Goal: Task Accomplishment & Management: Manage account settings

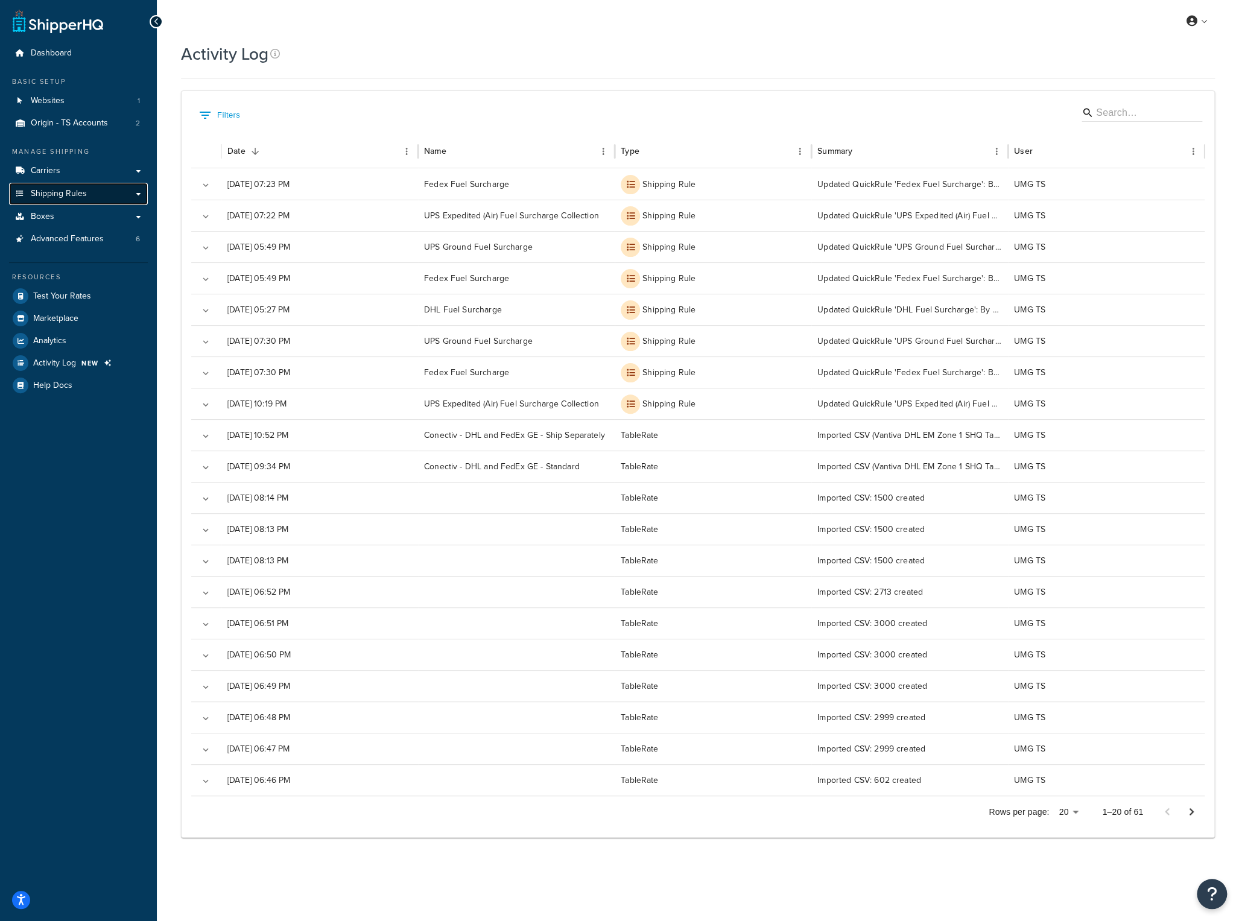
click at [81, 191] on span "Shipping Rules" at bounding box center [59, 194] width 56 height 10
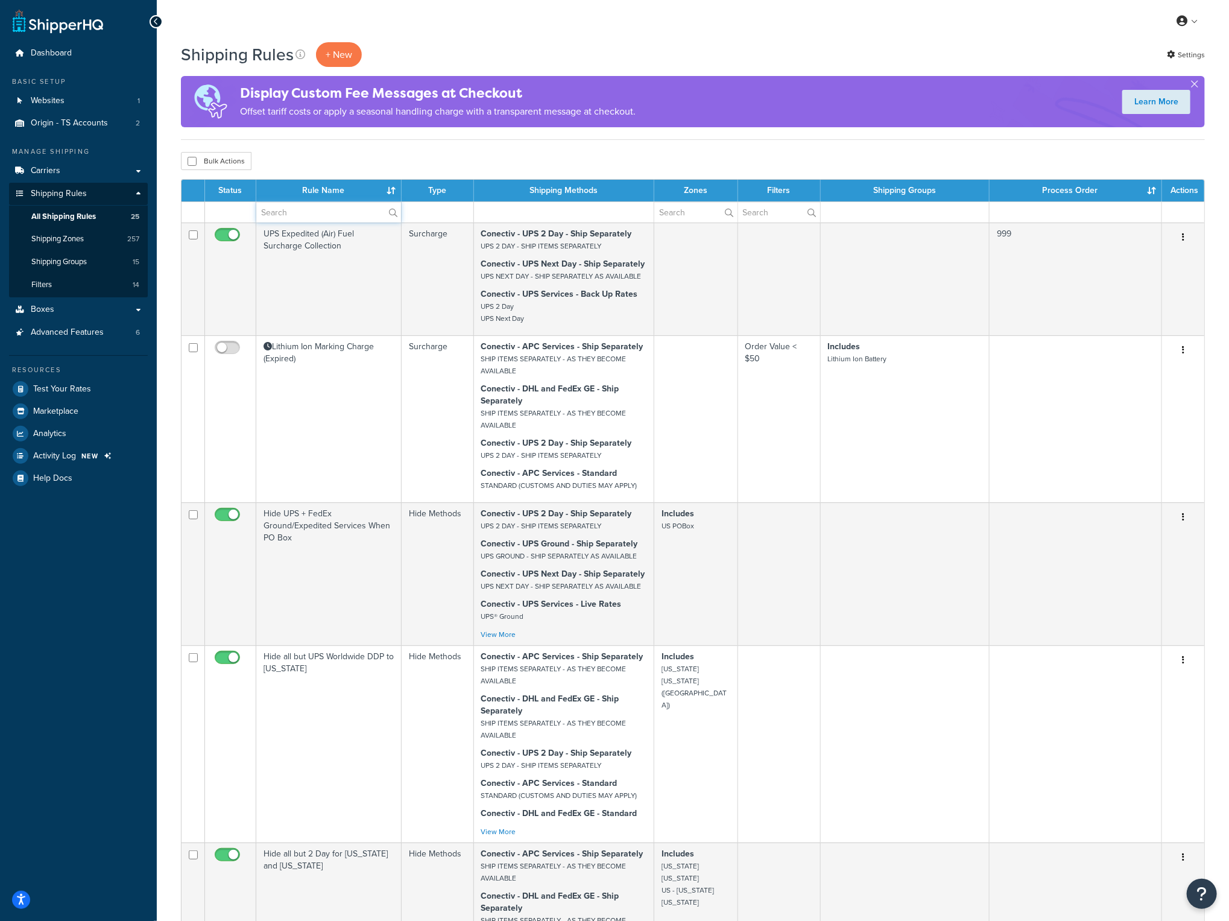
click at [281, 216] on input "text" at bounding box center [328, 212] width 145 height 21
type input "fuel"
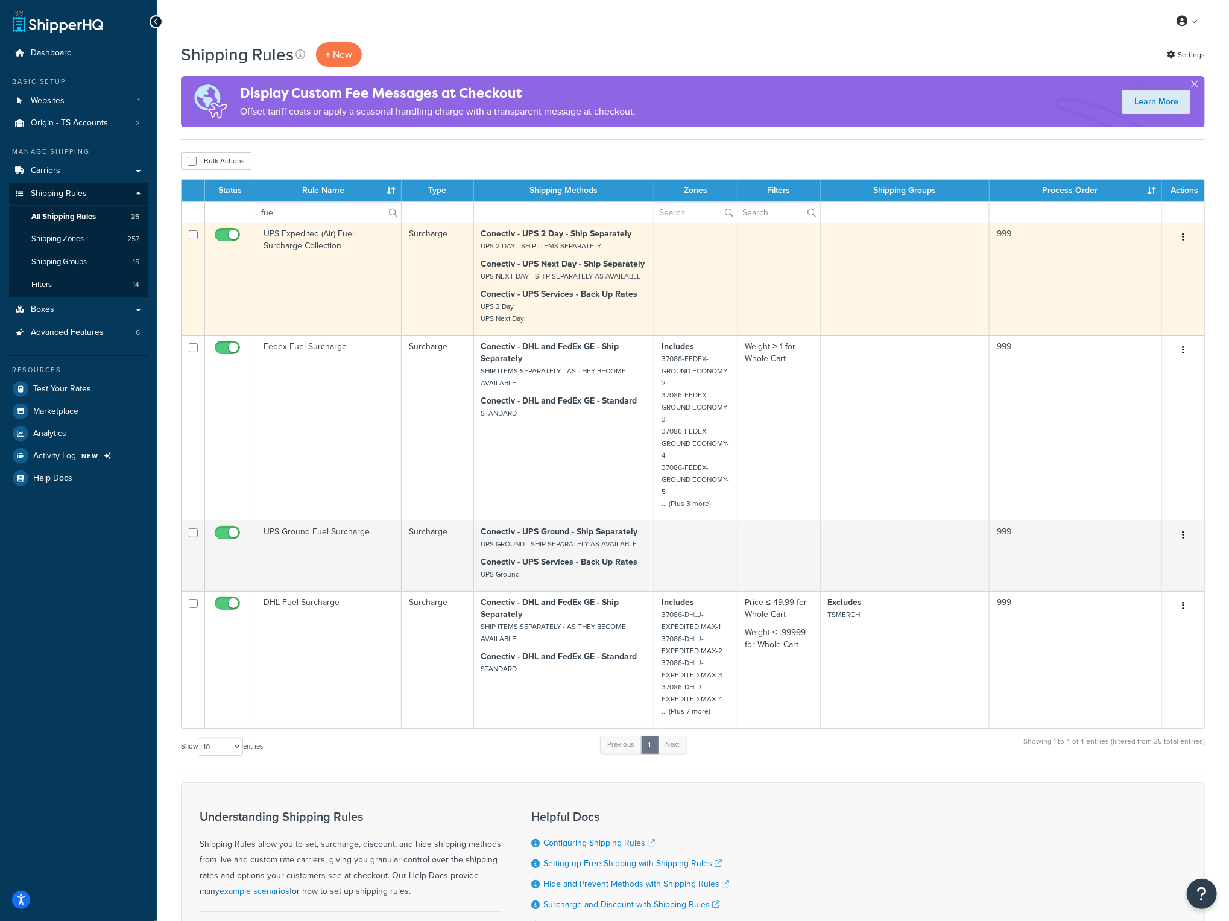
click at [309, 236] on td "UPS Expedited (Air) Fuel Surcharge Collection" at bounding box center [328, 279] width 145 height 113
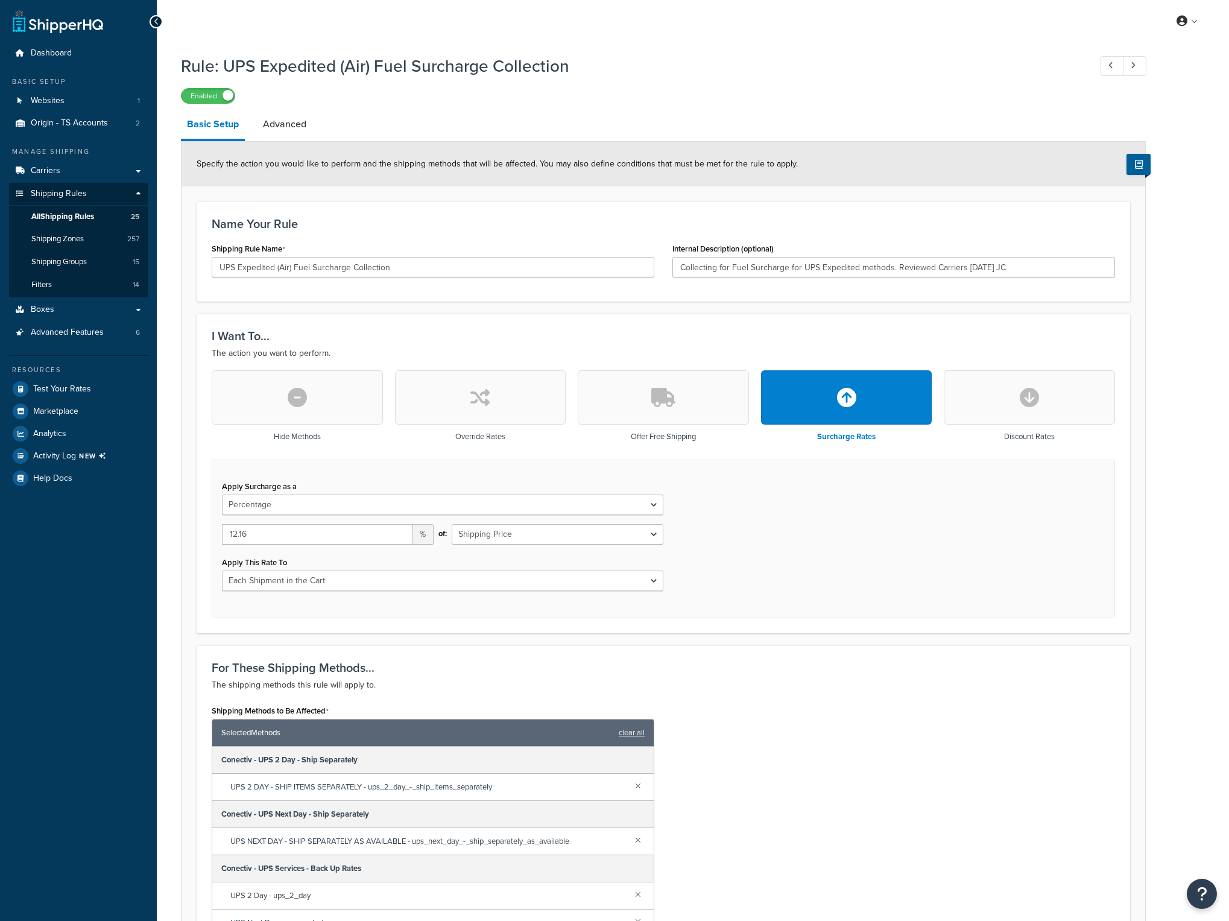
select select "PERCENTAGE"
select select "CART"
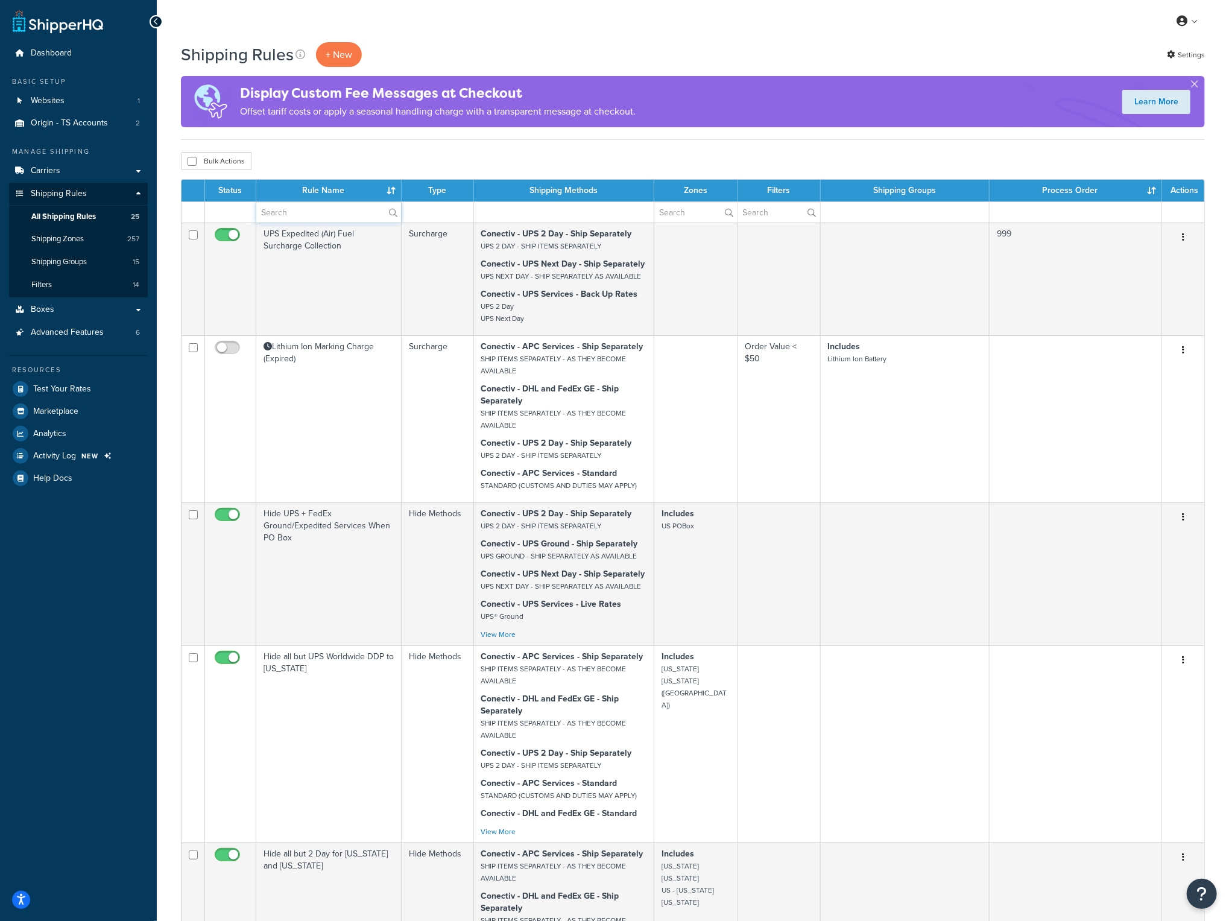
click at [289, 219] on input "text" at bounding box center [328, 212] width 145 height 21
type input "fuel"
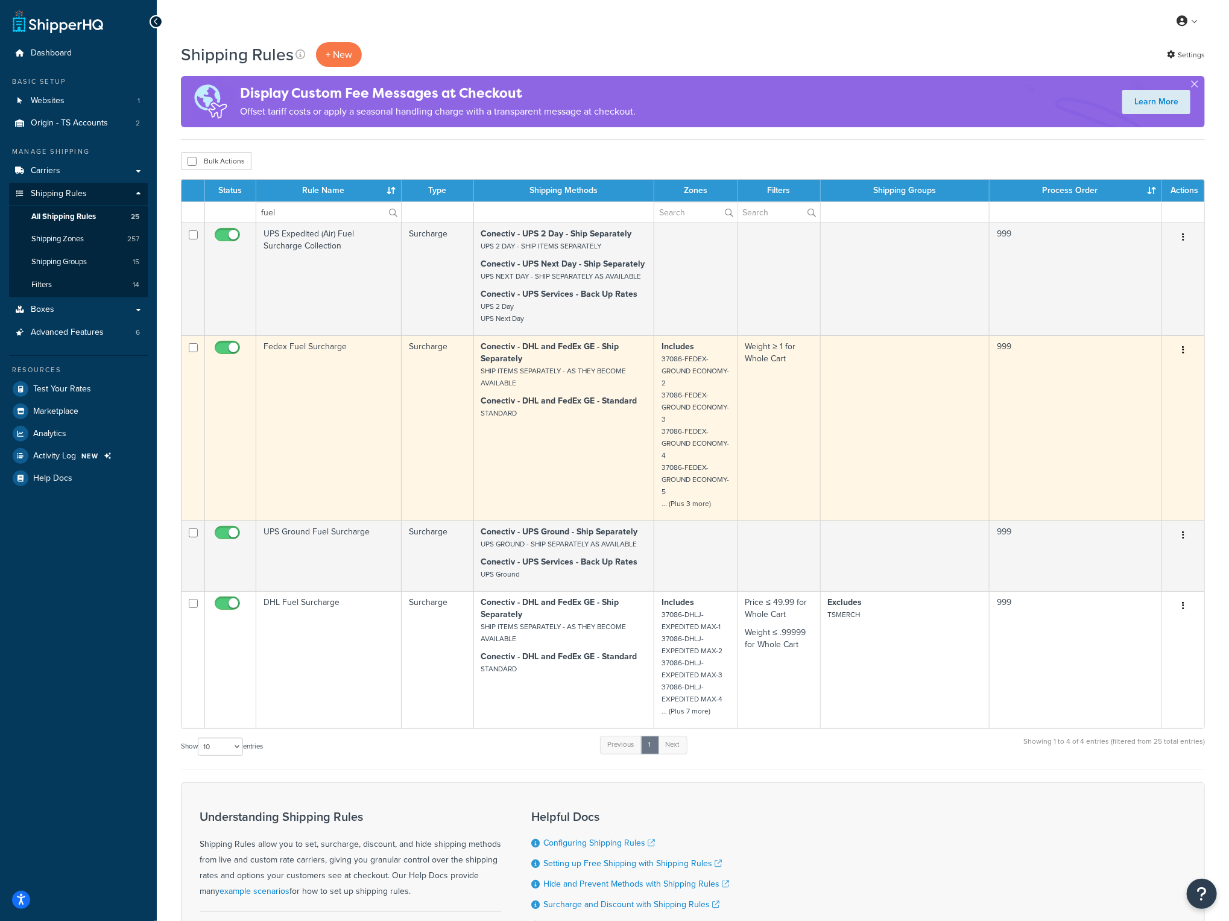
drag, startPoint x: 323, startPoint y: 349, endPoint x: 295, endPoint y: 366, distance: 33.3
drag, startPoint x: 295, startPoint y: 366, endPoint x: 274, endPoint y: 349, distance: 26.9
drag, startPoint x: 274, startPoint y: 349, endPoint x: 268, endPoint y: 343, distance: 8.6
click at [268, 343] on td "Fedex Fuel Surcharge" at bounding box center [328, 427] width 145 height 185
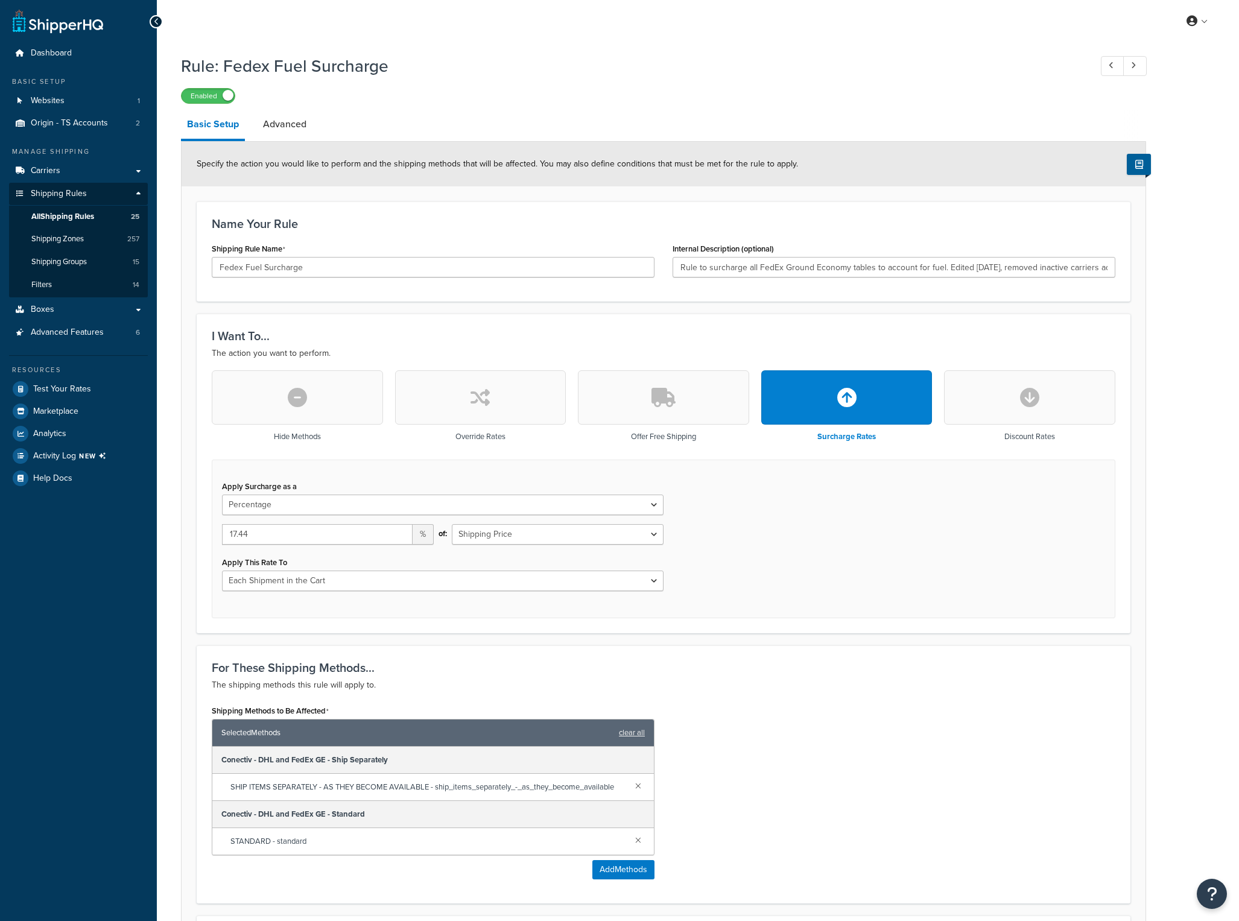
select select "PERCENTAGE"
select select "CART"
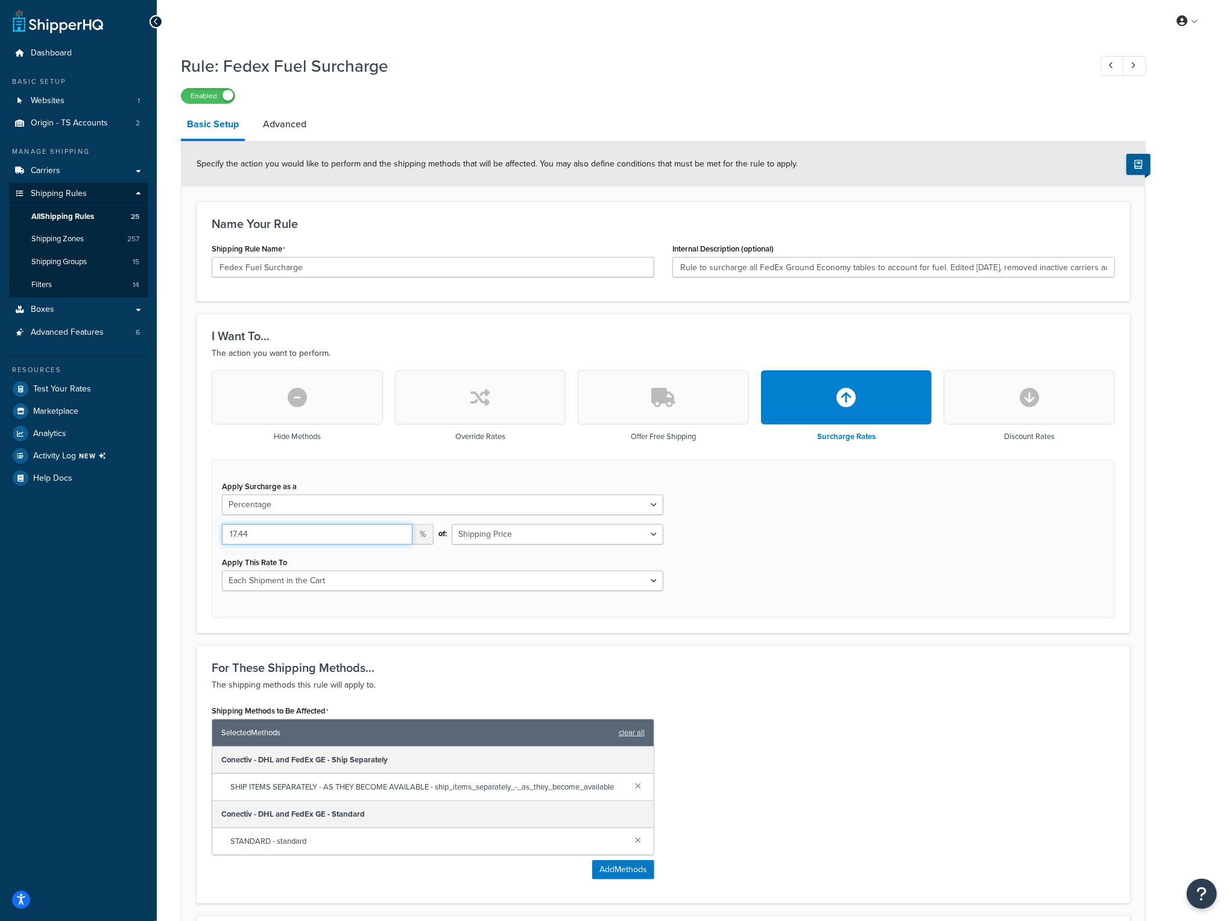
click at [268, 532] on input "17.44" at bounding box center [317, 534] width 191 height 21
type input "17.43"
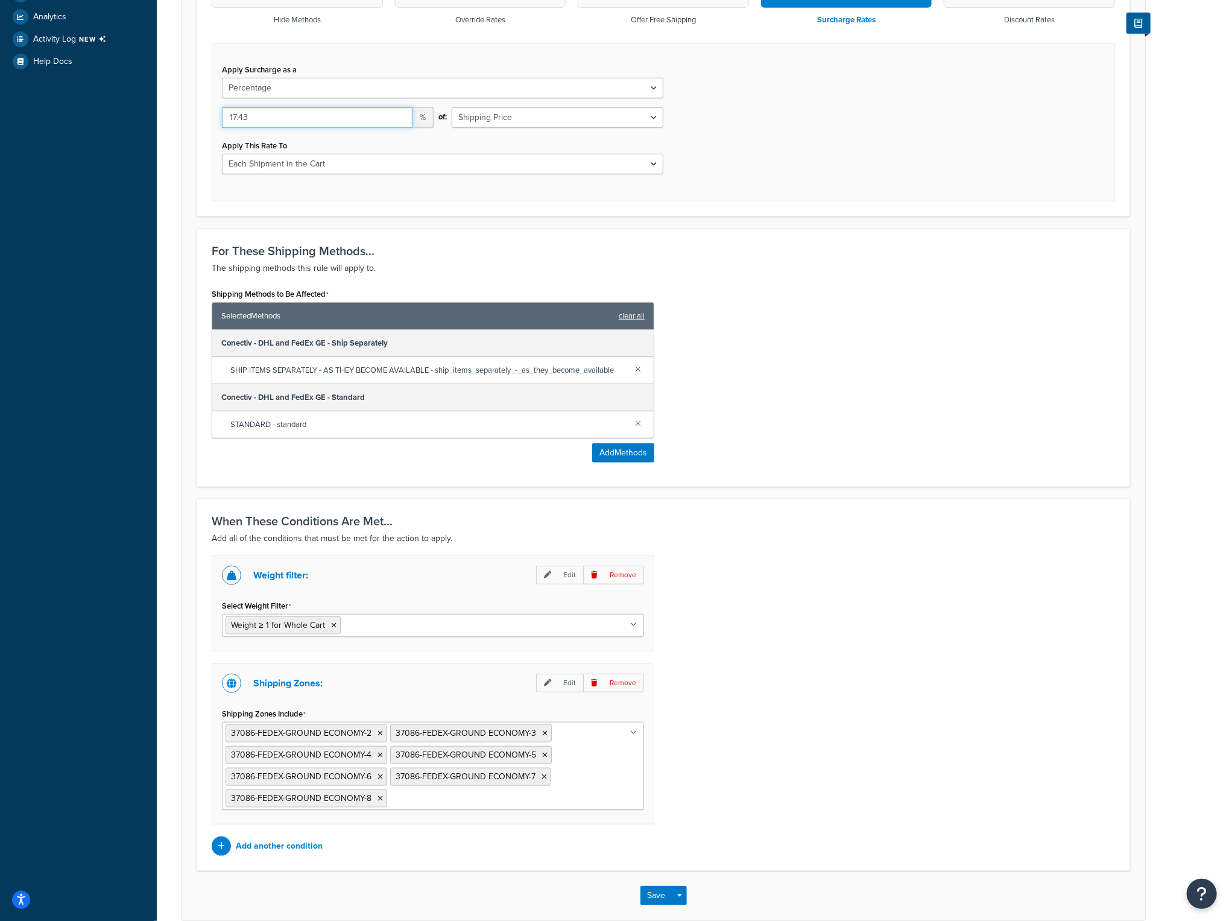
scroll to position [422, 0]
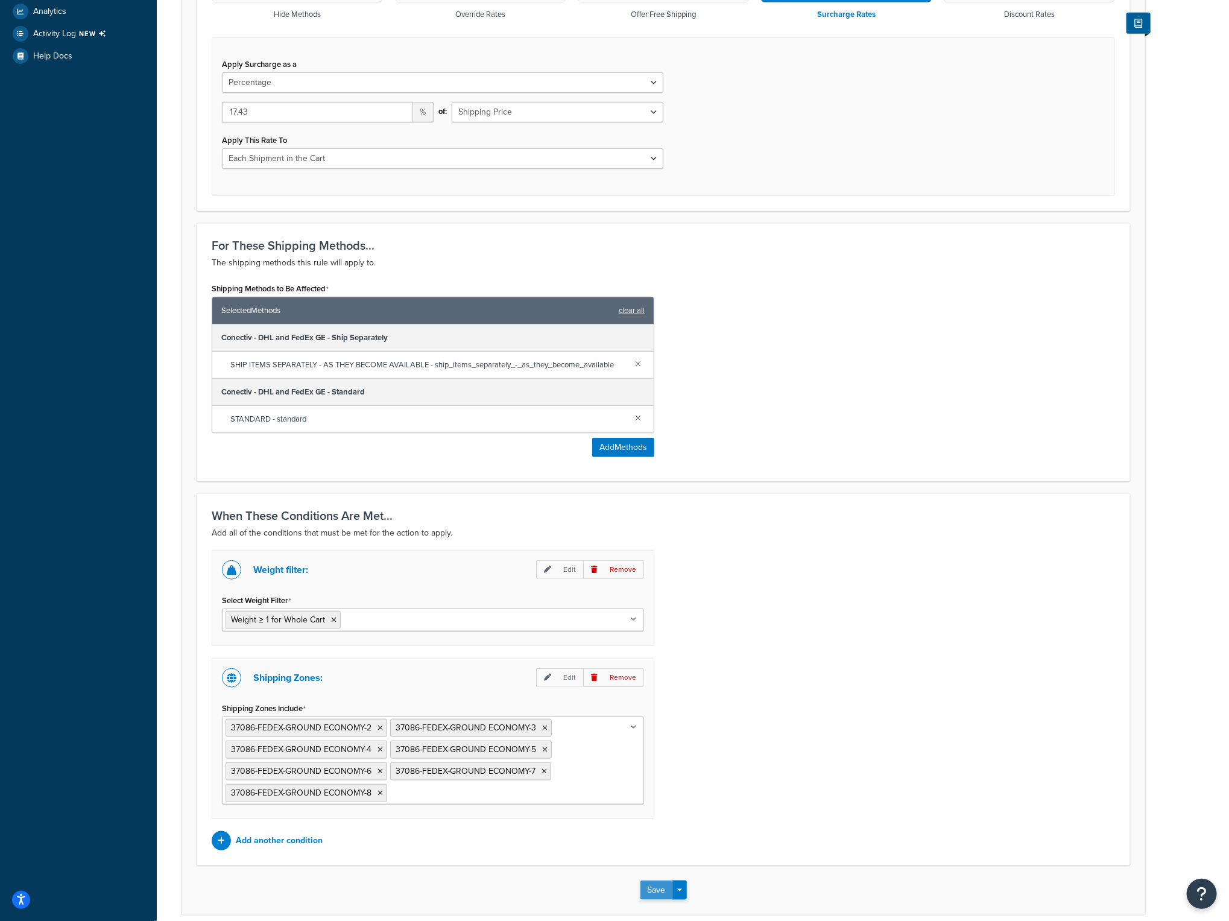
click at [656, 883] on button "Save" at bounding box center [656, 889] width 33 height 19
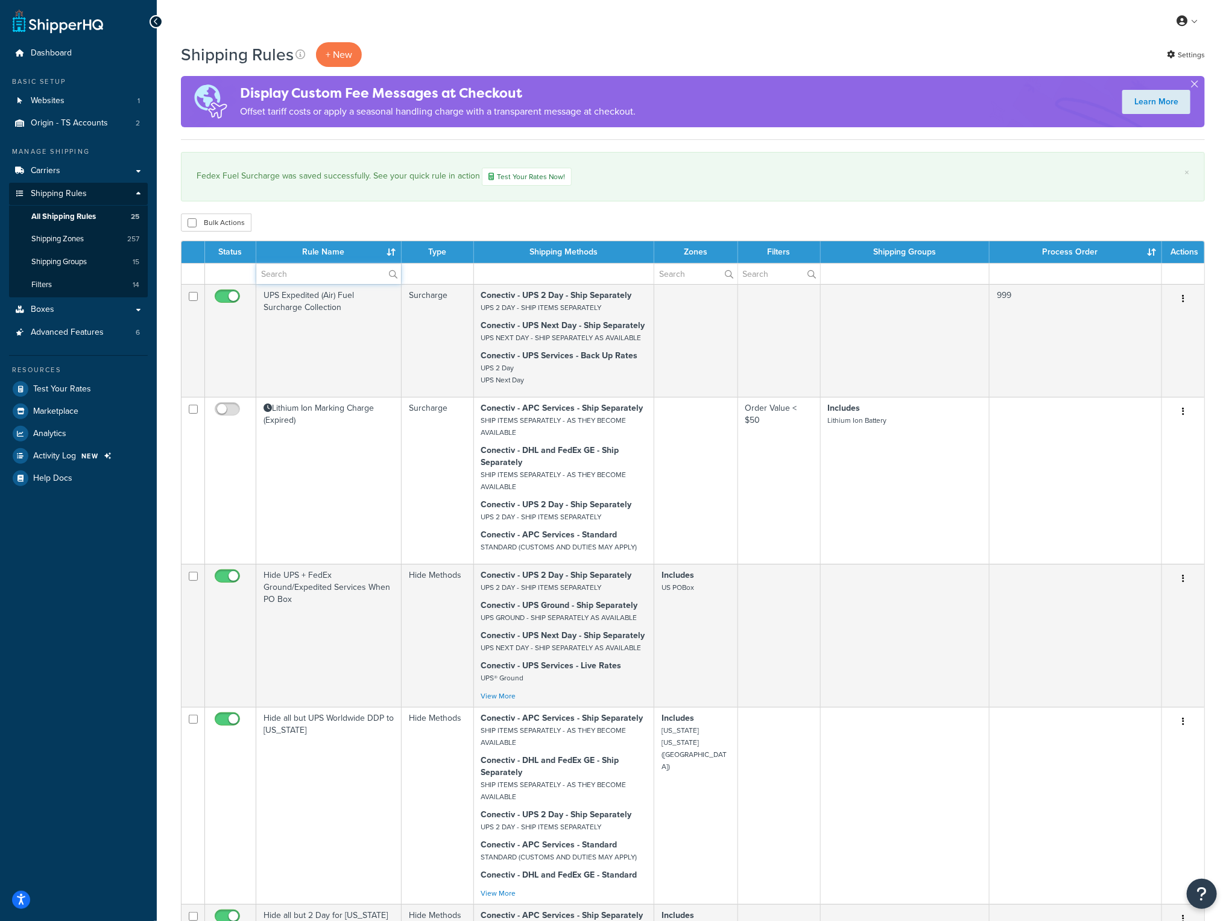
click at [279, 274] on input "text" at bounding box center [328, 274] width 145 height 21
type input "fuel"
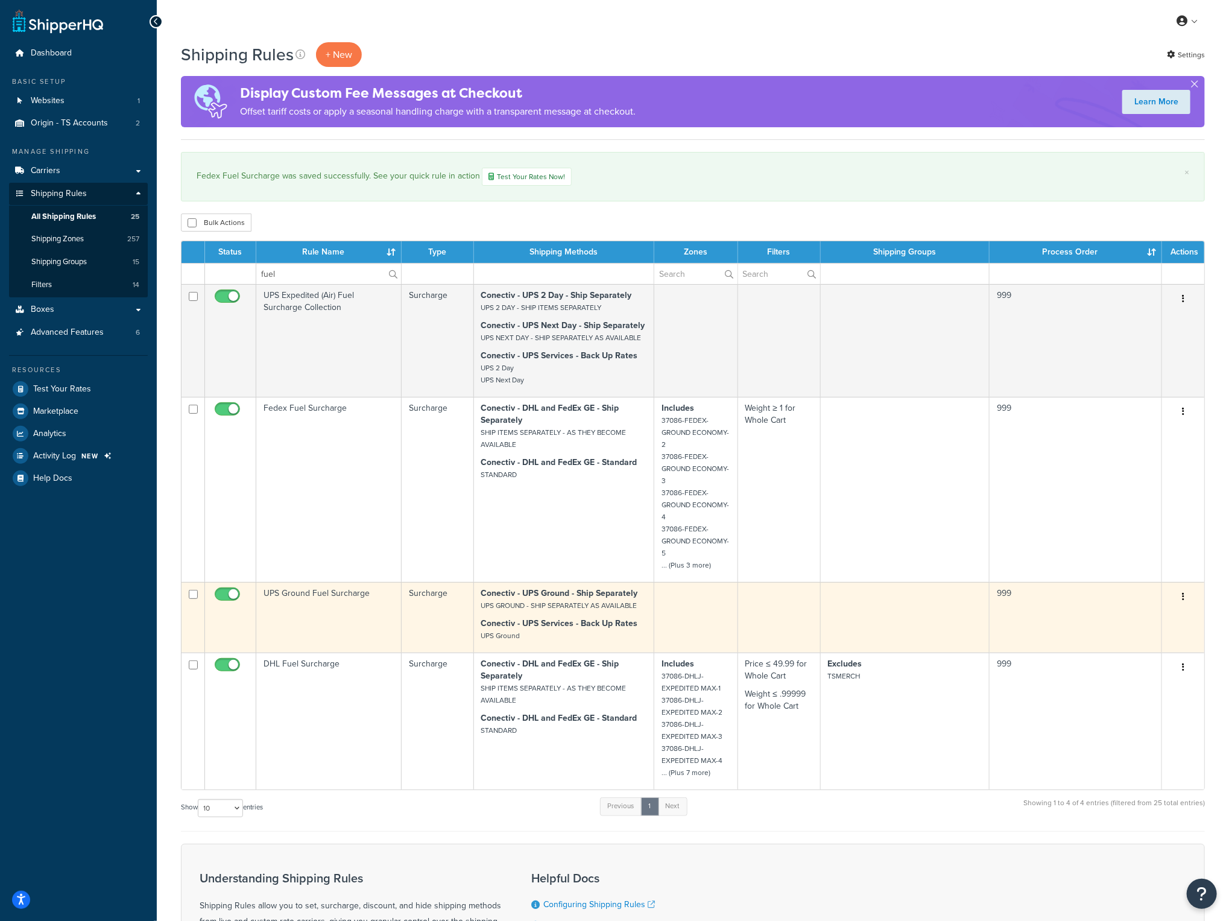
click at [311, 594] on td "UPS Ground Fuel Surcharge" at bounding box center [328, 617] width 145 height 71
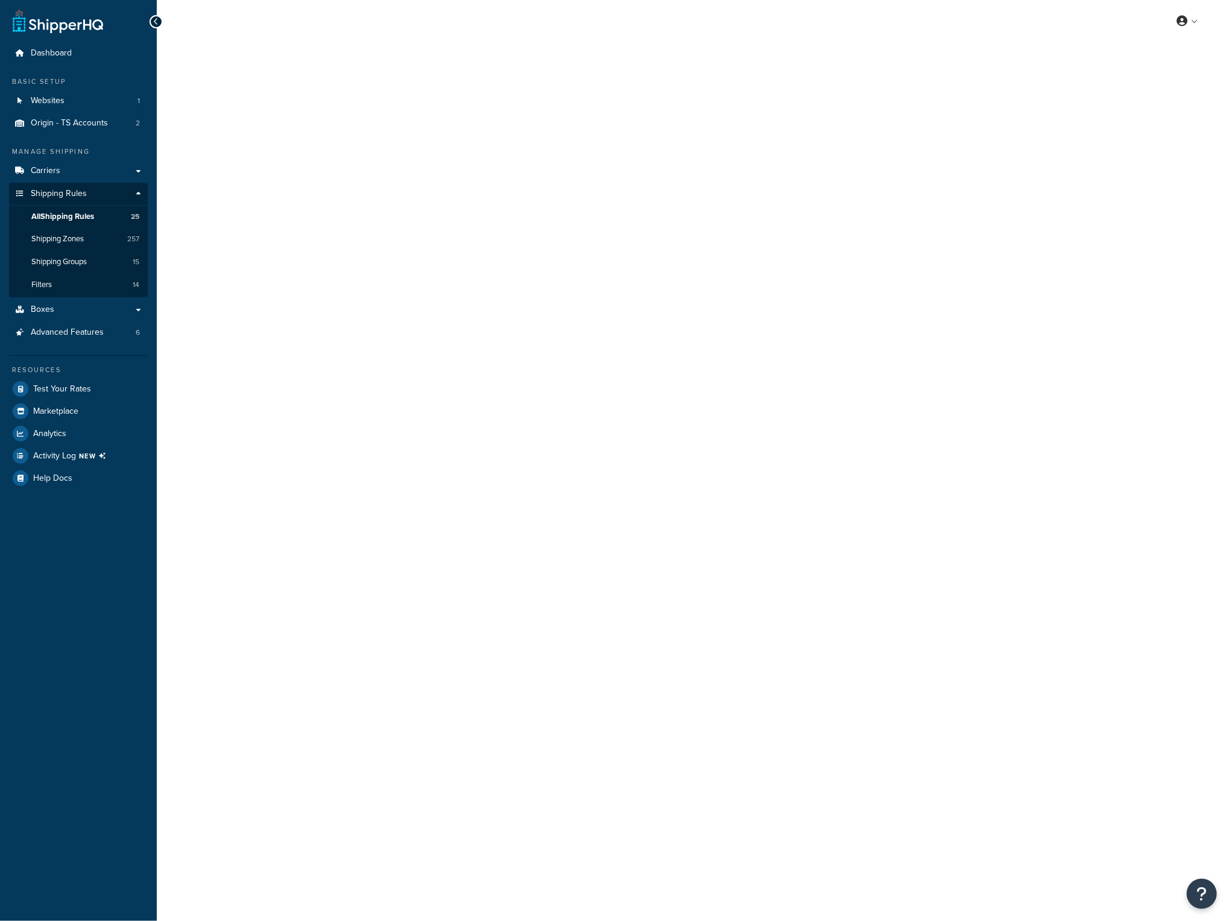
select select "PERCENTAGE"
select select "CART"
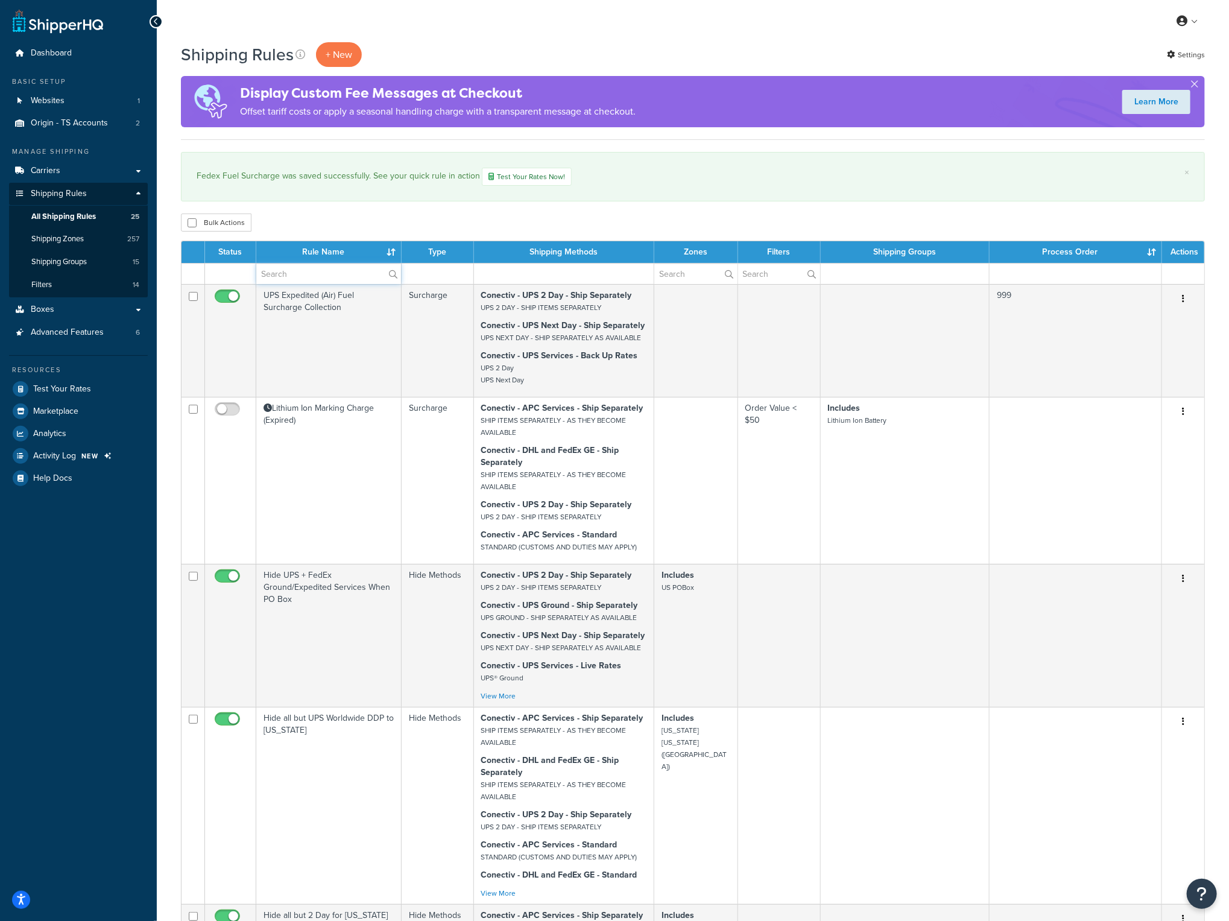
click at [321, 273] on input "text" at bounding box center [328, 274] width 145 height 21
type input "fuel"
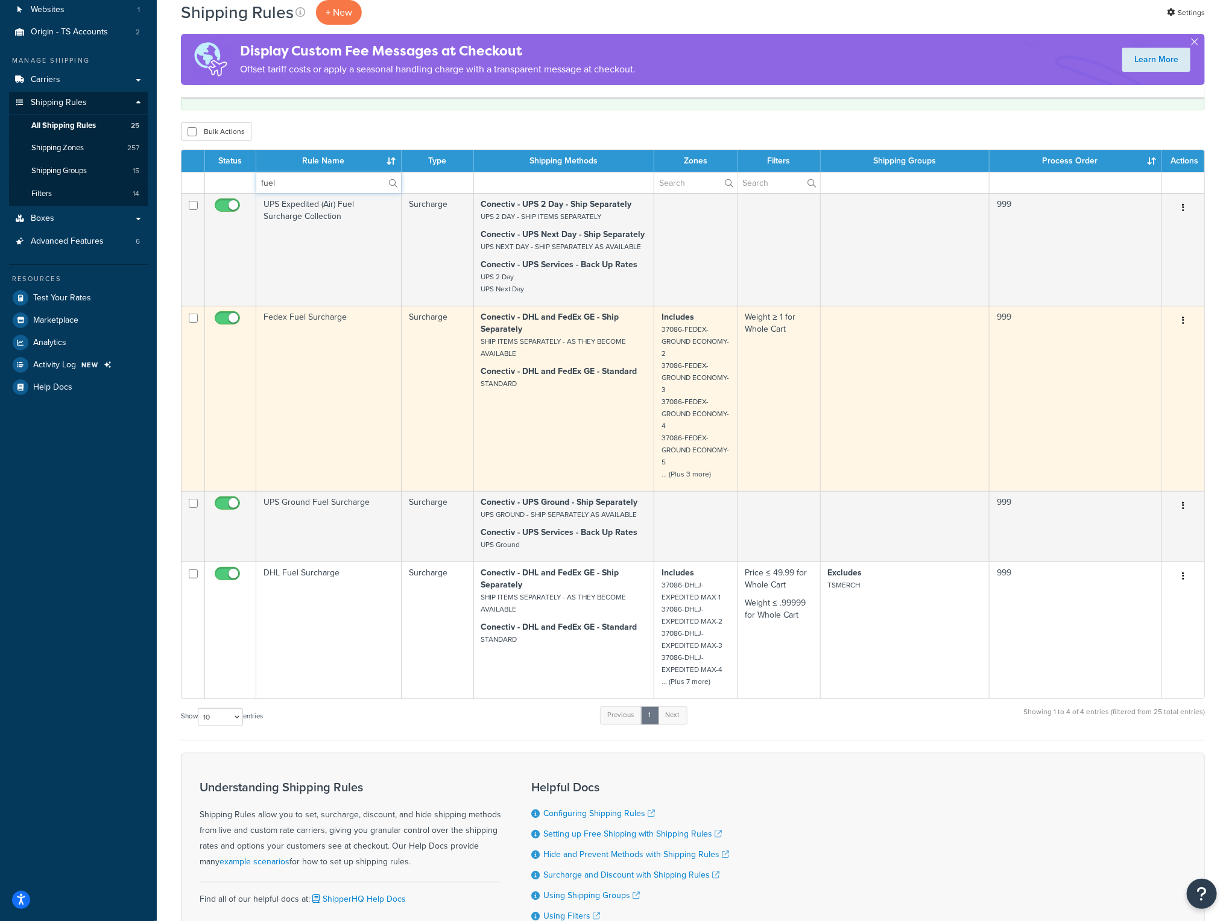
scroll to position [121, 0]
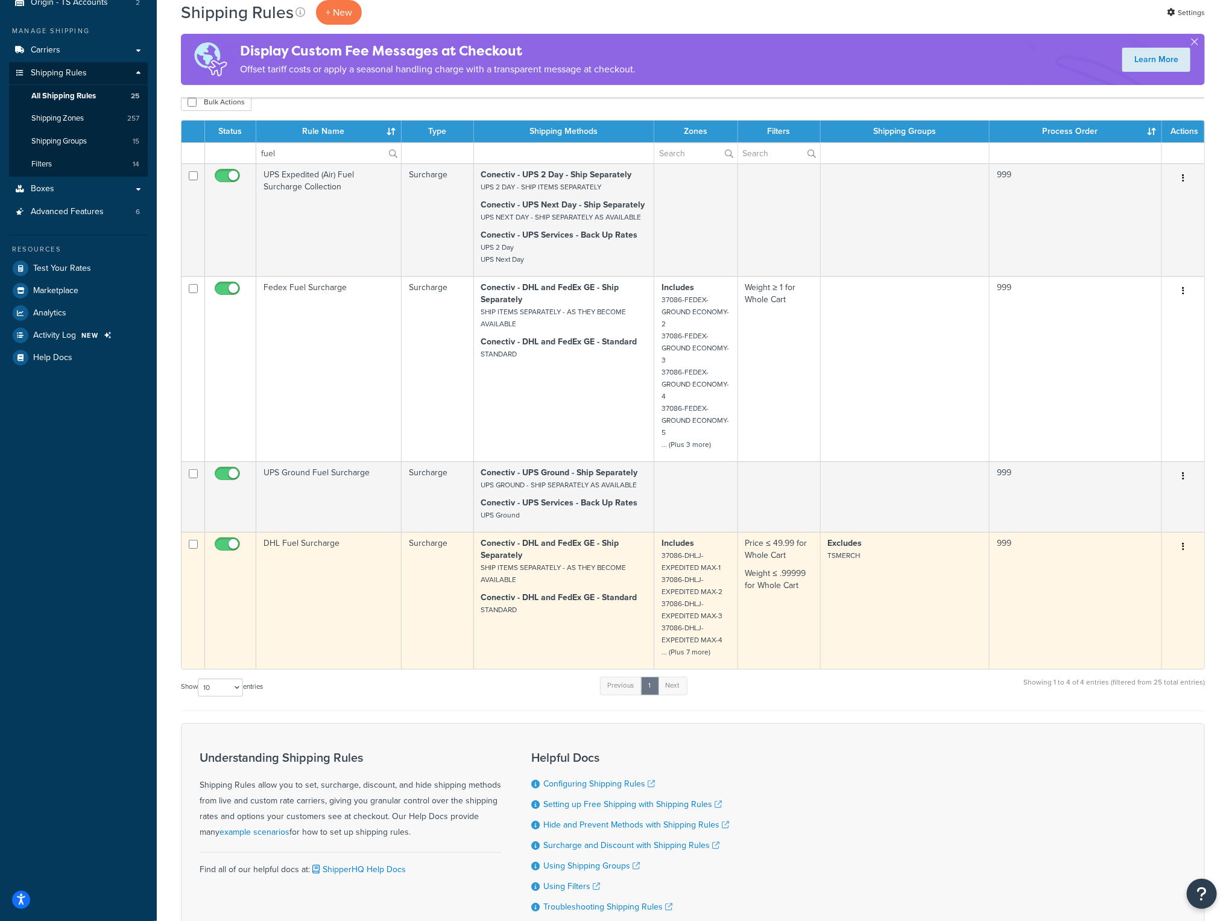
click at [311, 544] on td "DHL Fuel Surcharge" at bounding box center [328, 600] width 145 height 137
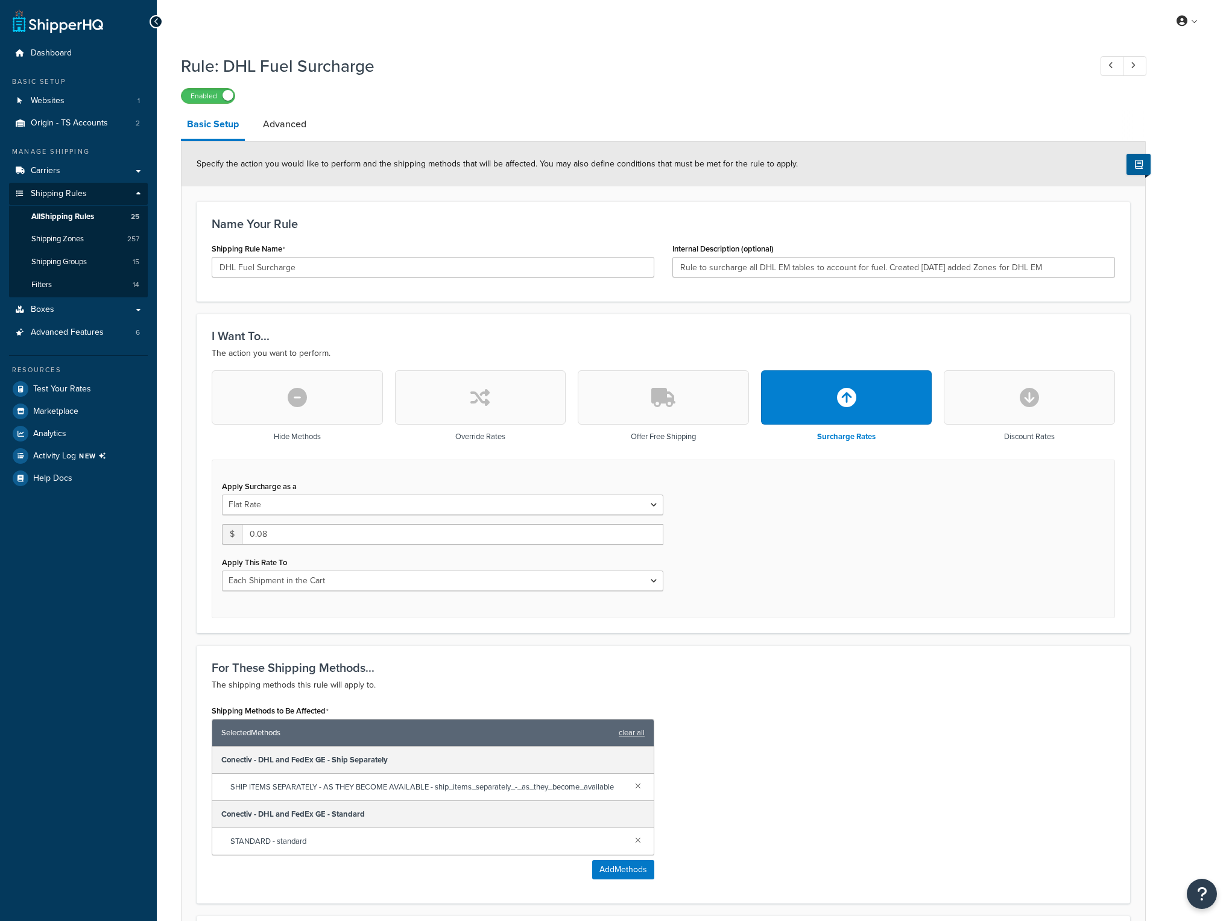
select select "CART"
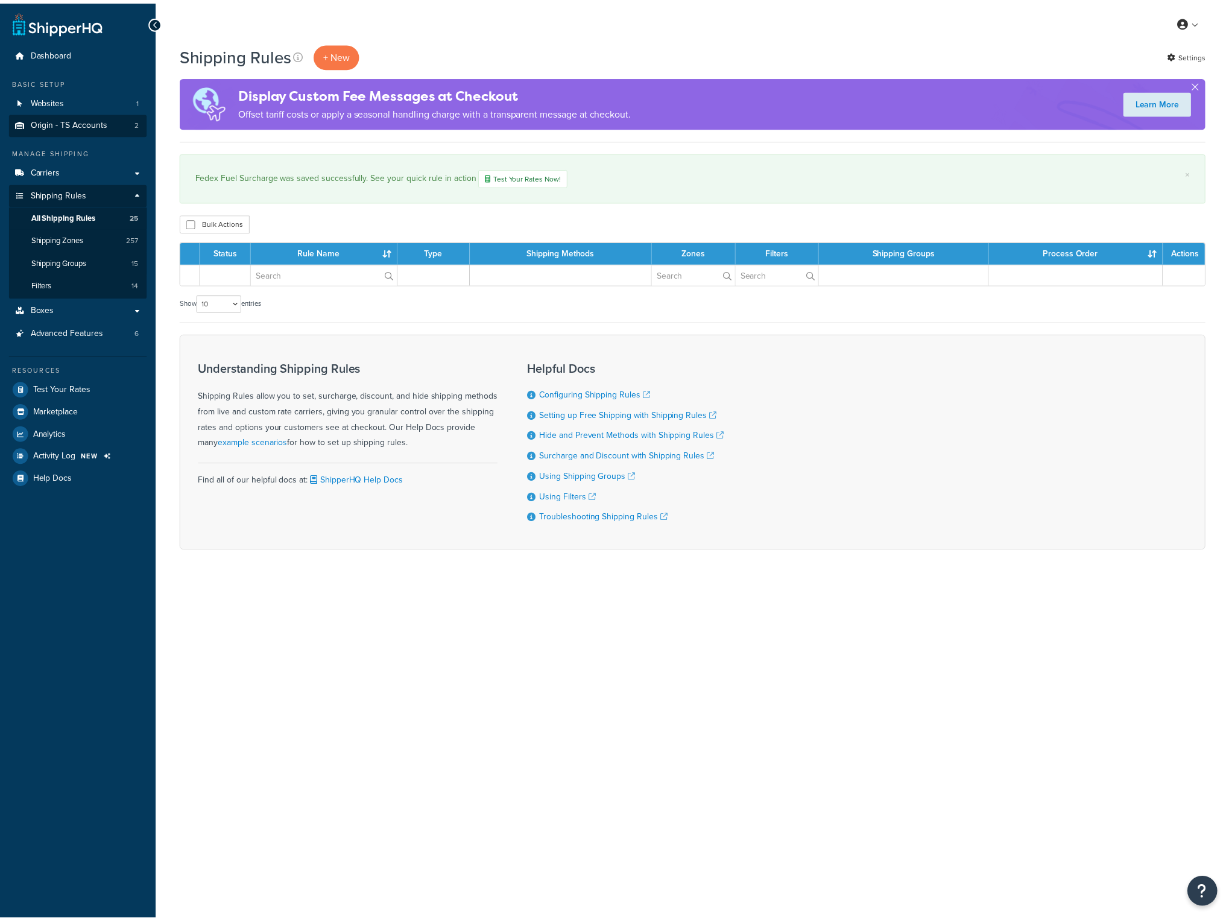
scroll to position [121, 0]
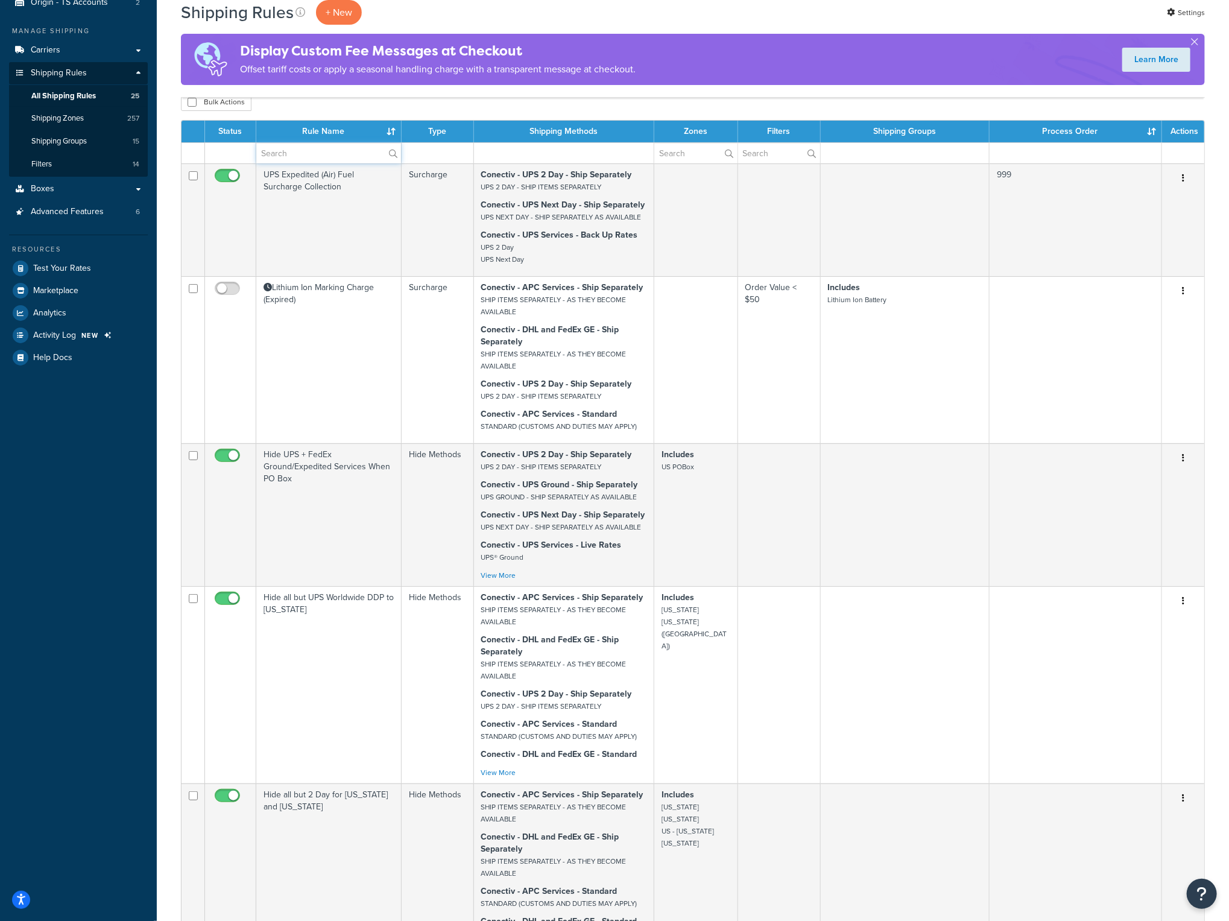
click at [323, 150] on input "text" at bounding box center [328, 153] width 145 height 21
type input "fuel"
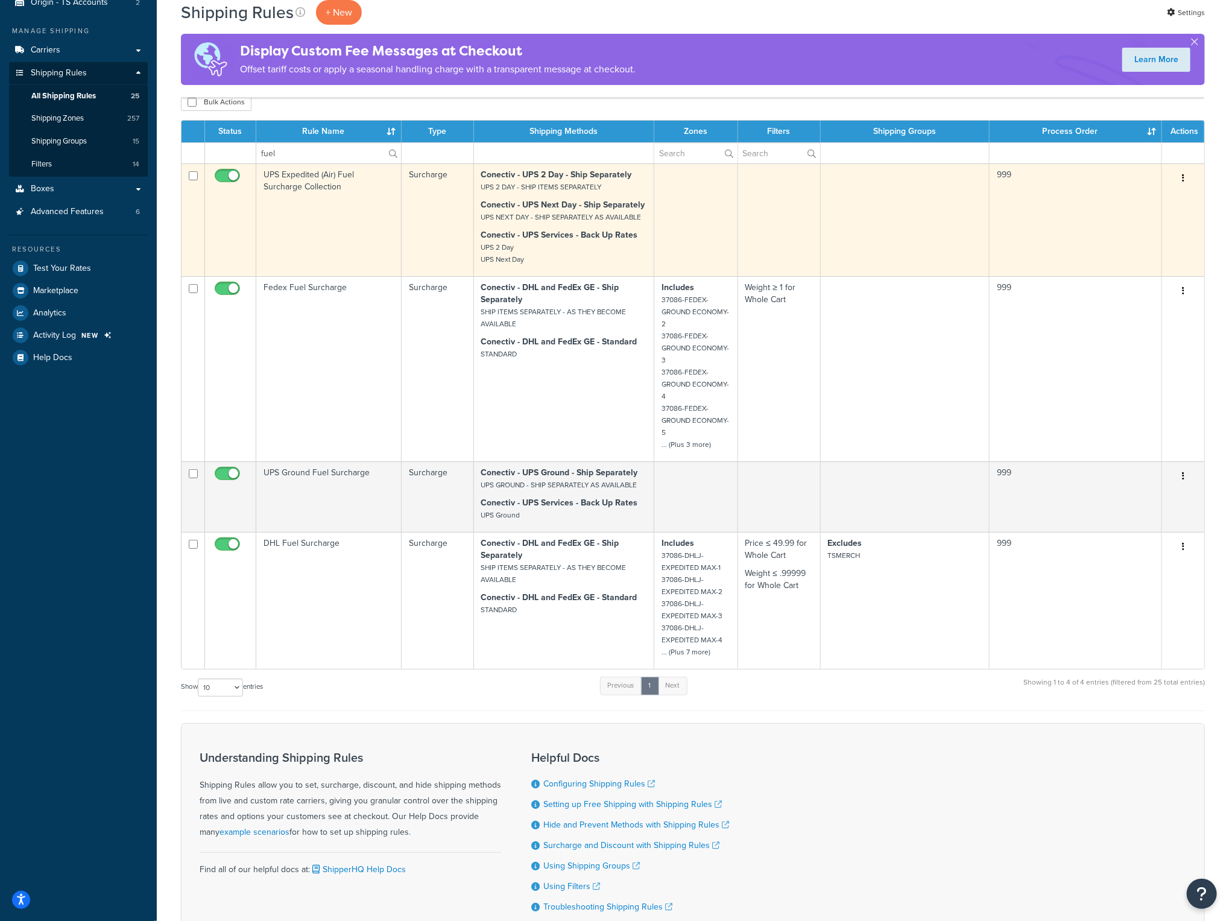
click at [270, 203] on td "UPS Expedited (Air) Fuel Surcharge Collection" at bounding box center [328, 219] width 145 height 113
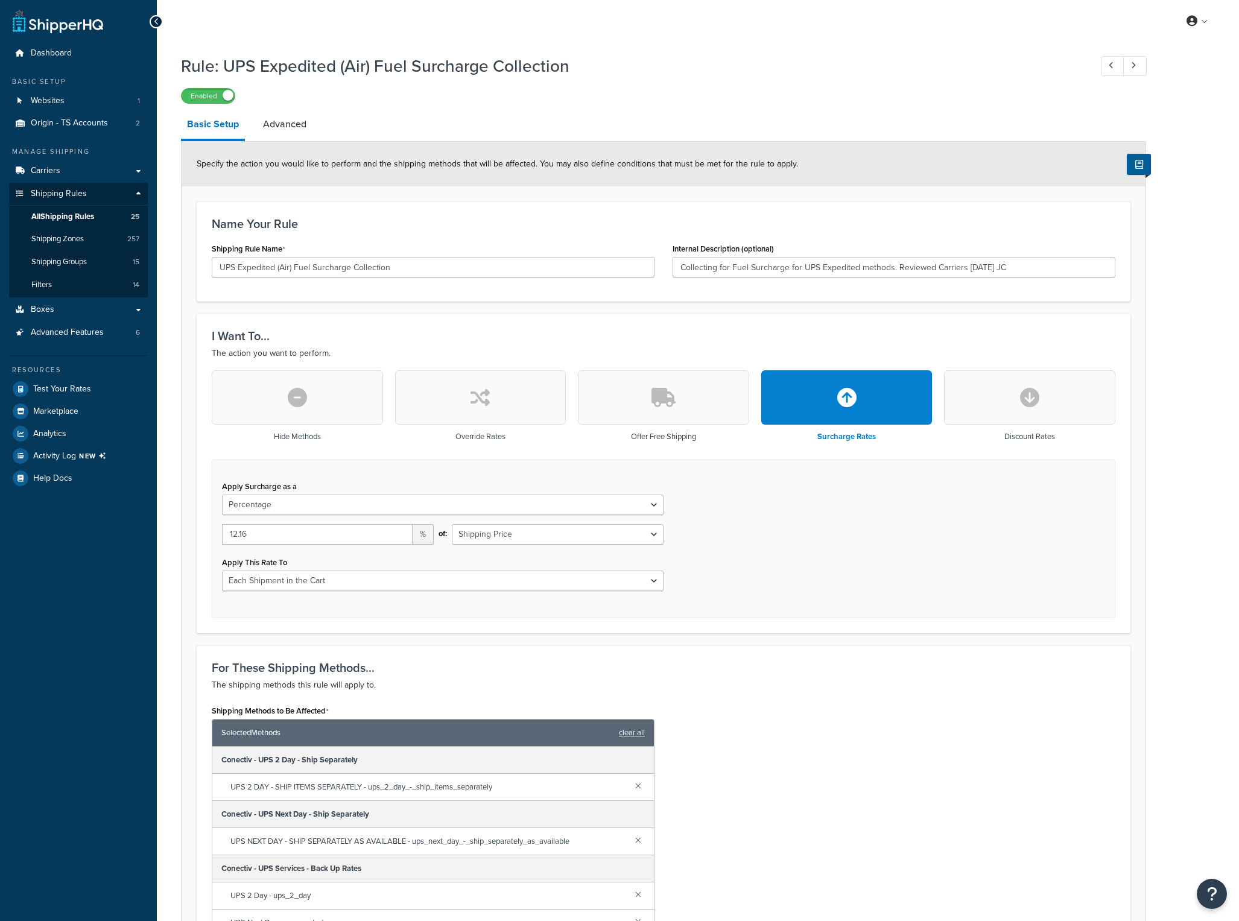
select select "PERCENTAGE"
select select "CART"
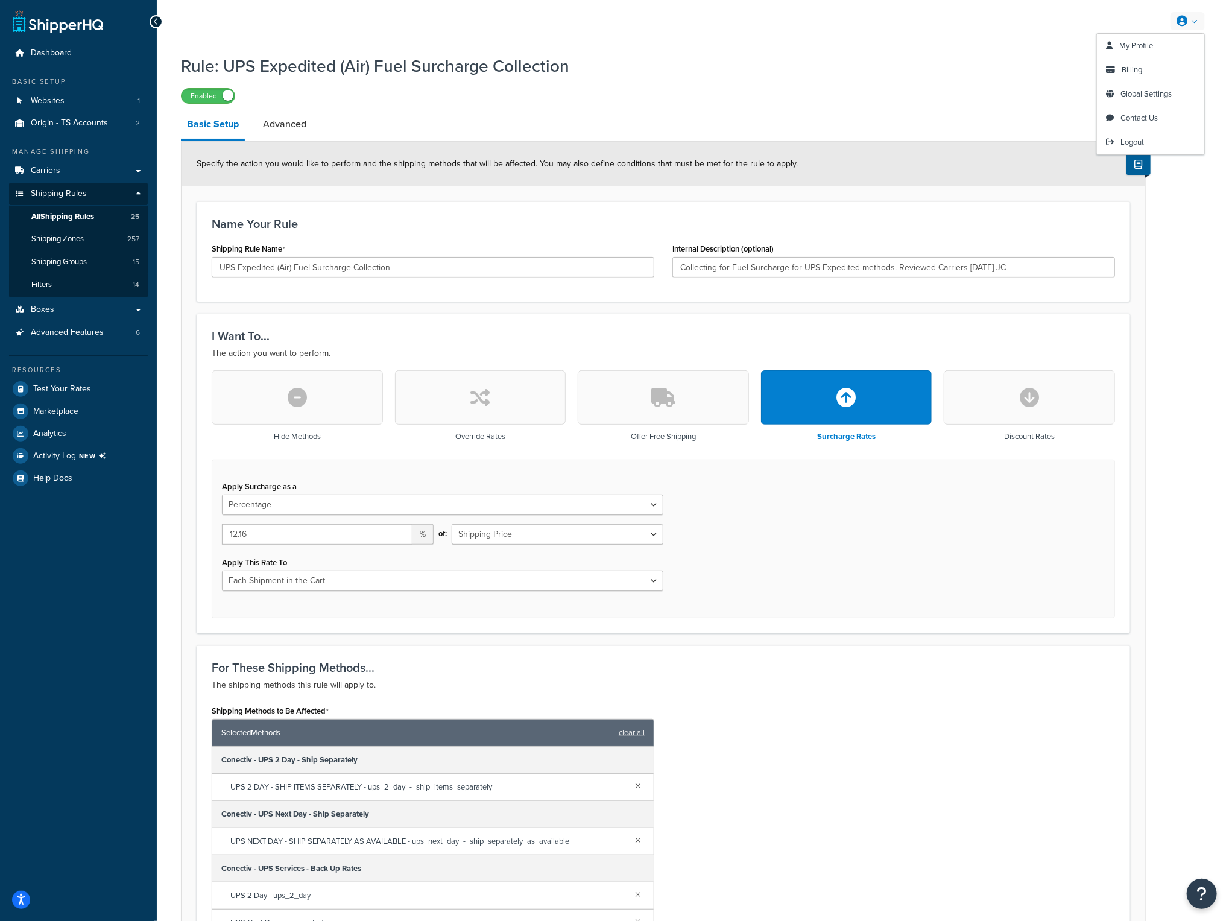
click at [1196, 21] on link at bounding box center [1187, 21] width 34 height 18
click at [1152, 136] on link "Logout" at bounding box center [1150, 142] width 107 height 24
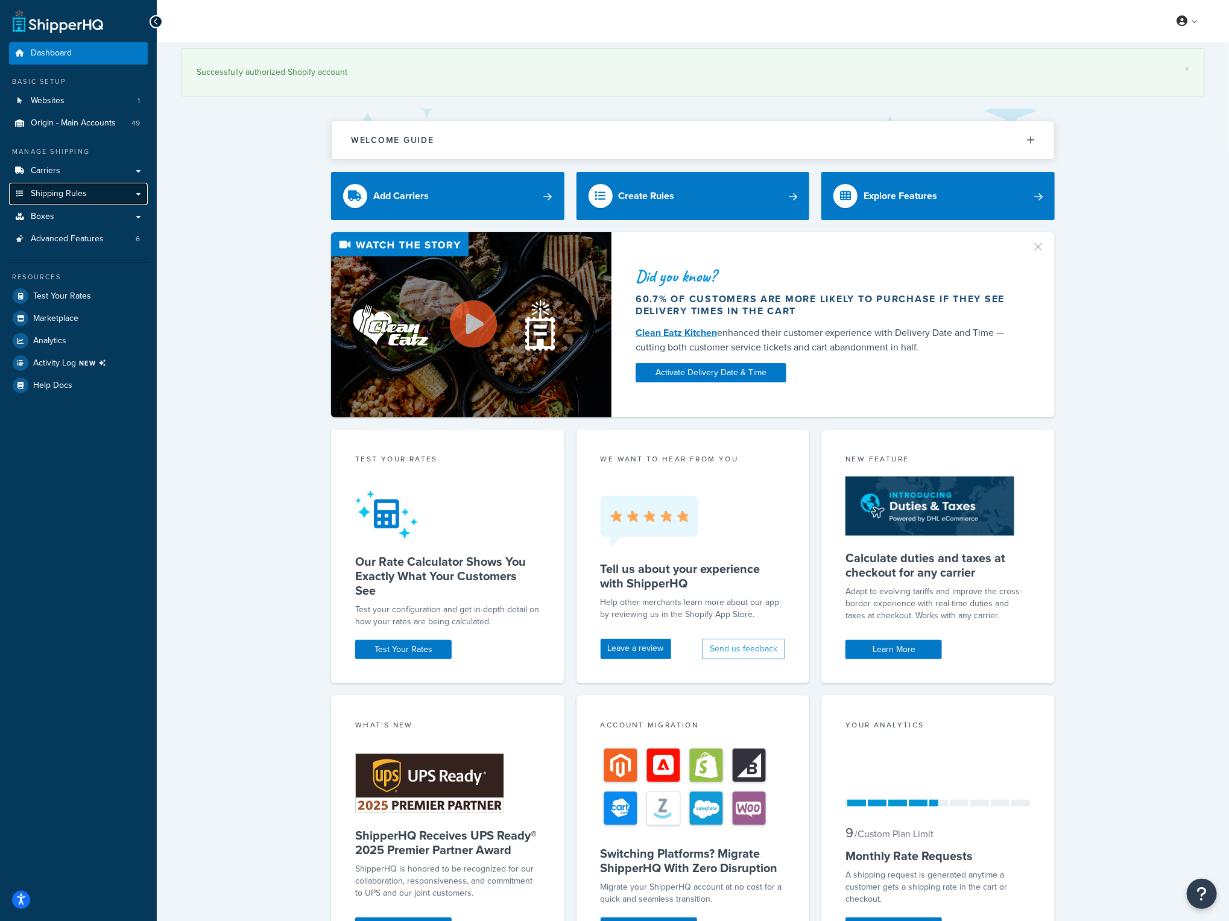
click at [90, 190] on link "Shipping Rules" at bounding box center [78, 194] width 139 height 22
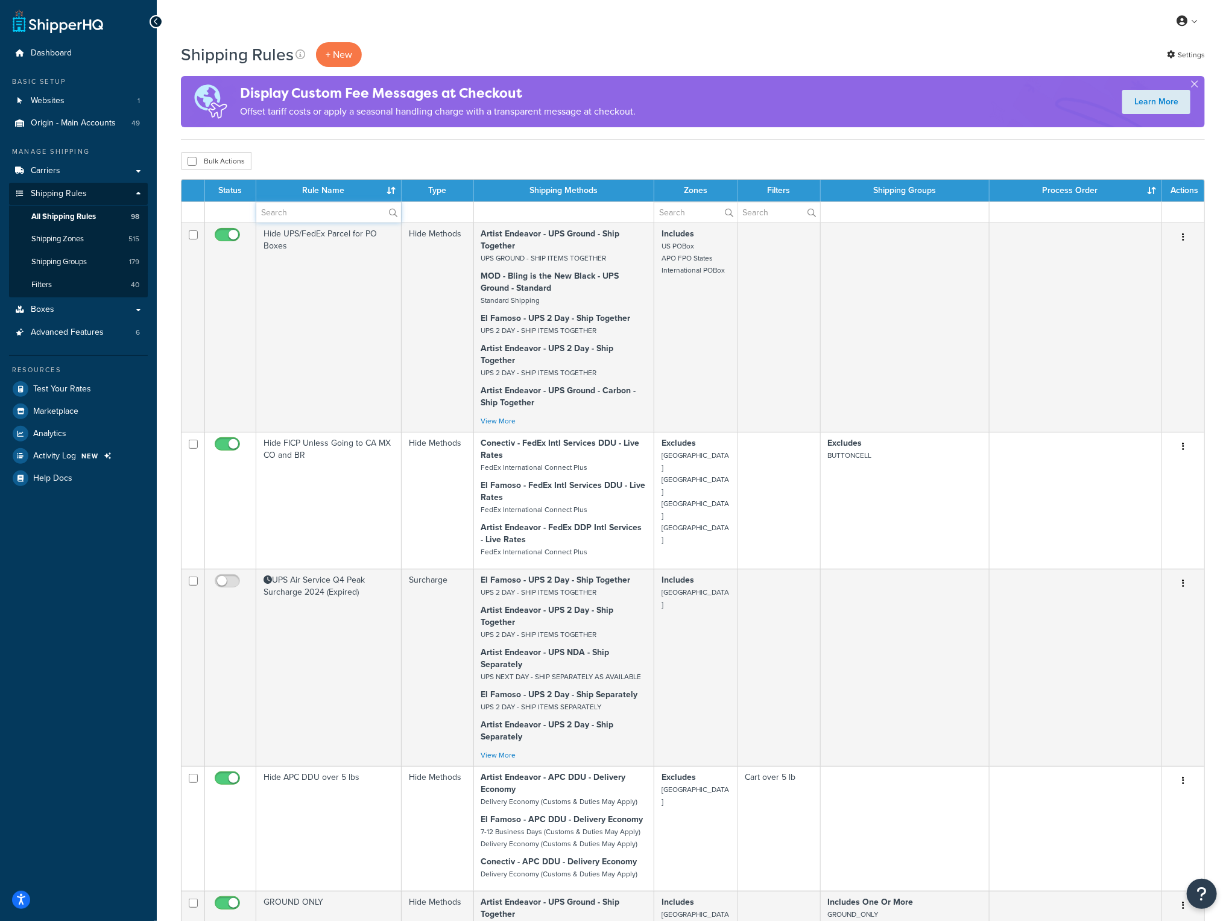
click at [292, 210] on input "text" at bounding box center [328, 212] width 145 height 21
type input "fuel"
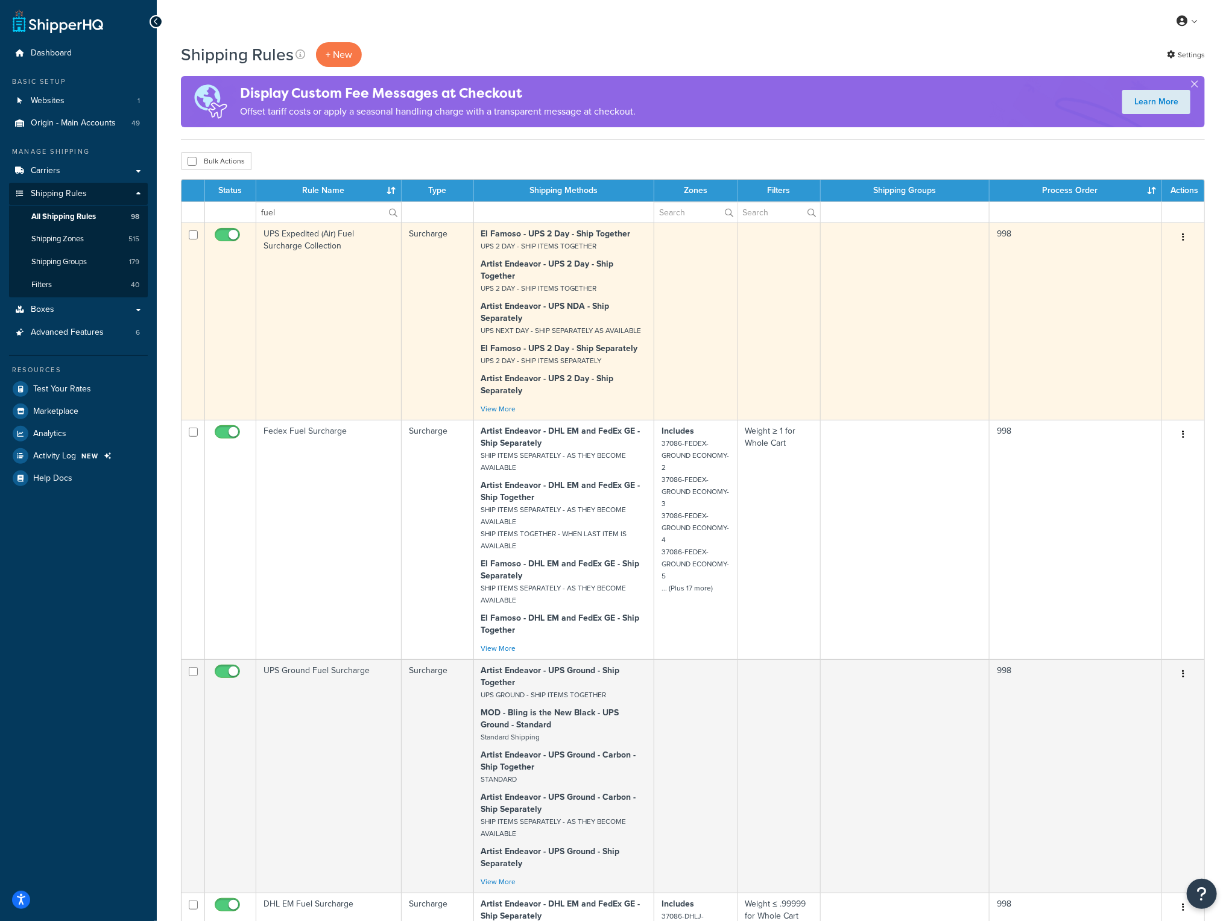
click at [268, 250] on td "UPS Expedited (Air) Fuel Surcharge Collection" at bounding box center [328, 321] width 145 height 197
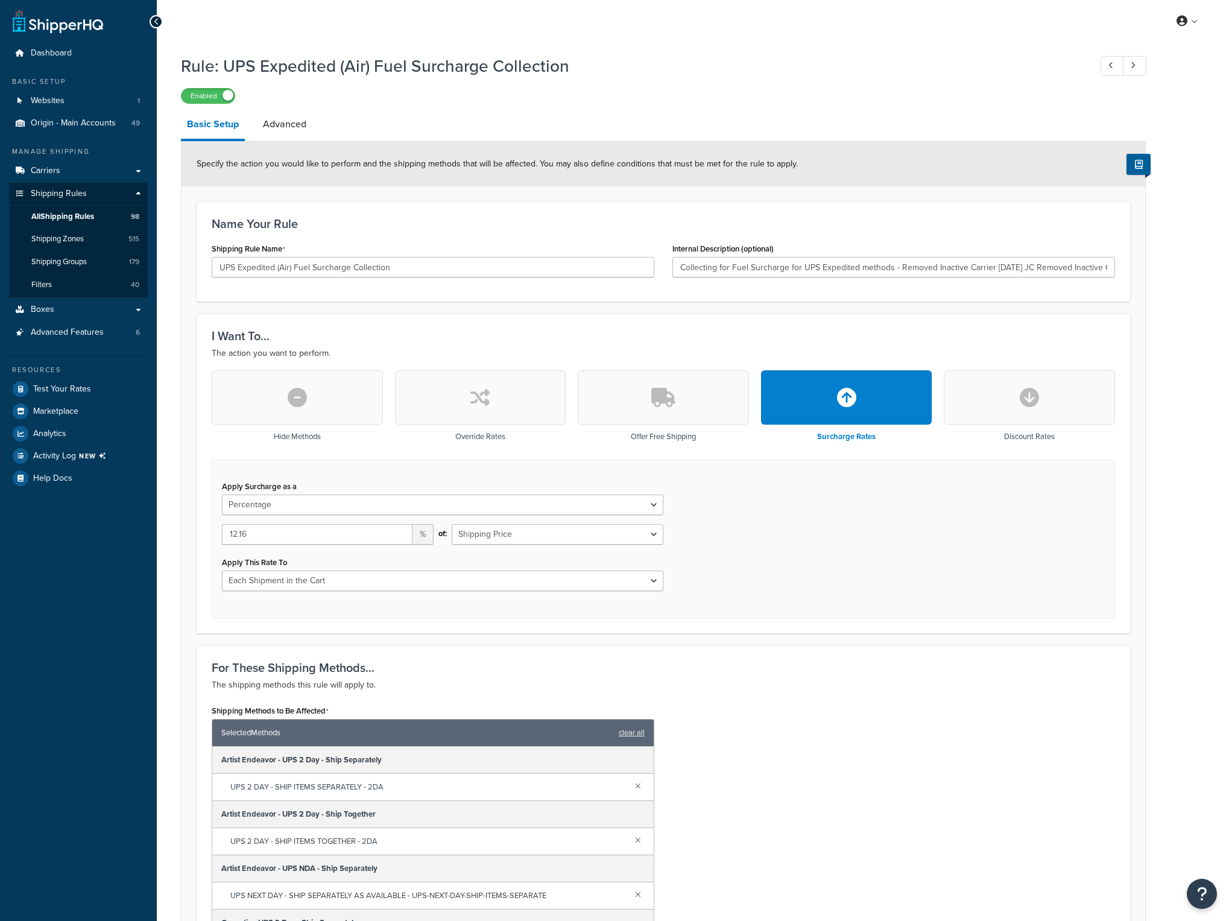
select select "PERCENTAGE"
select select "CART"
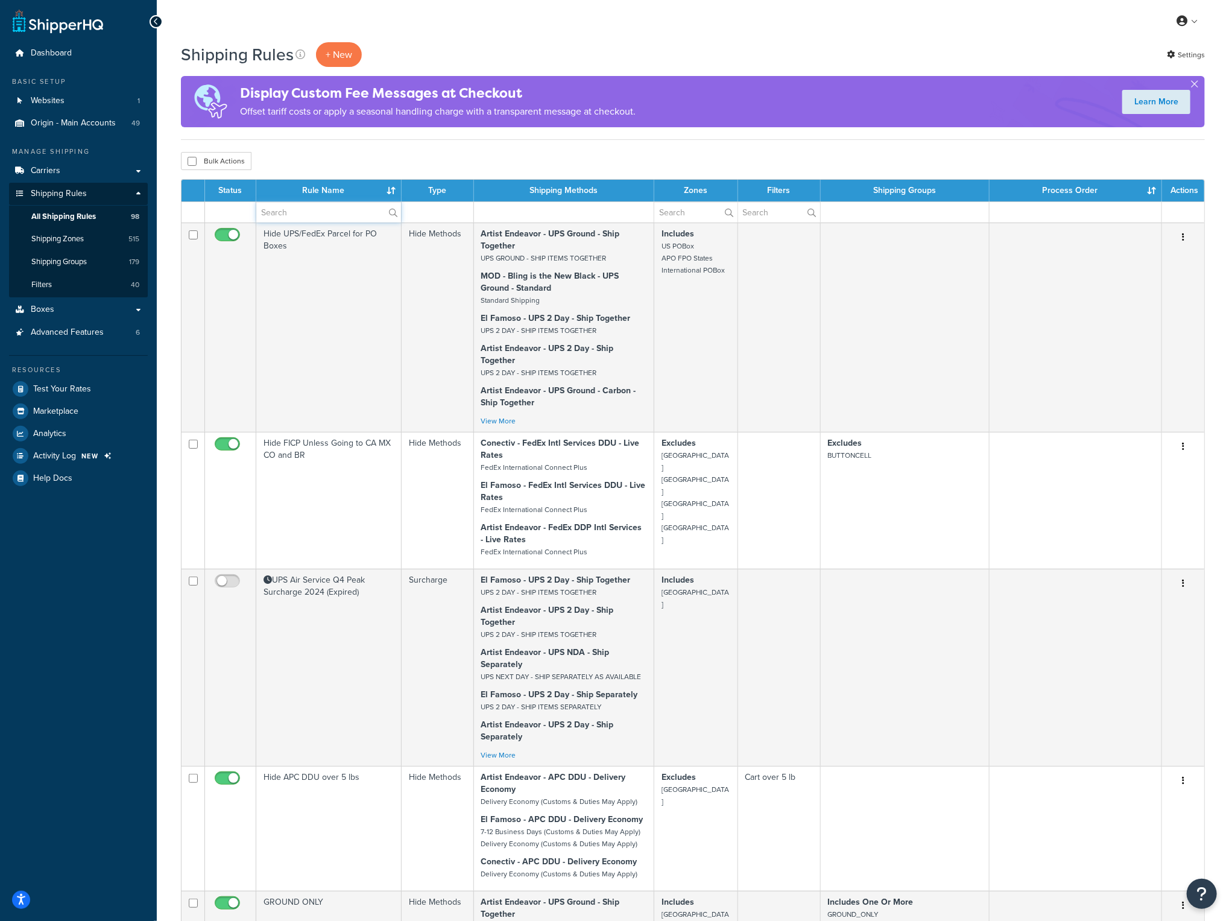
click at [294, 205] on input "text" at bounding box center [328, 212] width 145 height 21
type input "fuel"
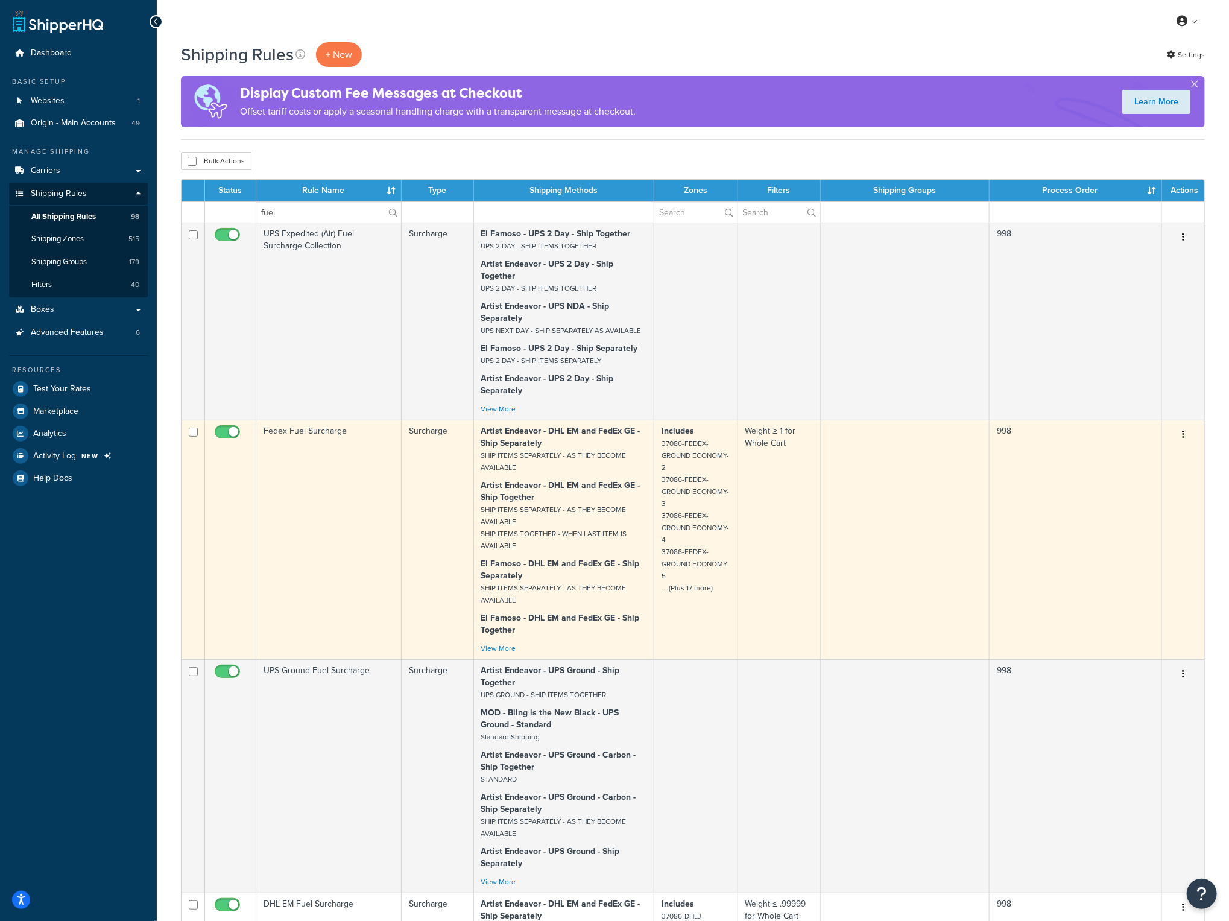
click at [311, 435] on td "Fedex Fuel Surcharge" at bounding box center [328, 539] width 145 height 239
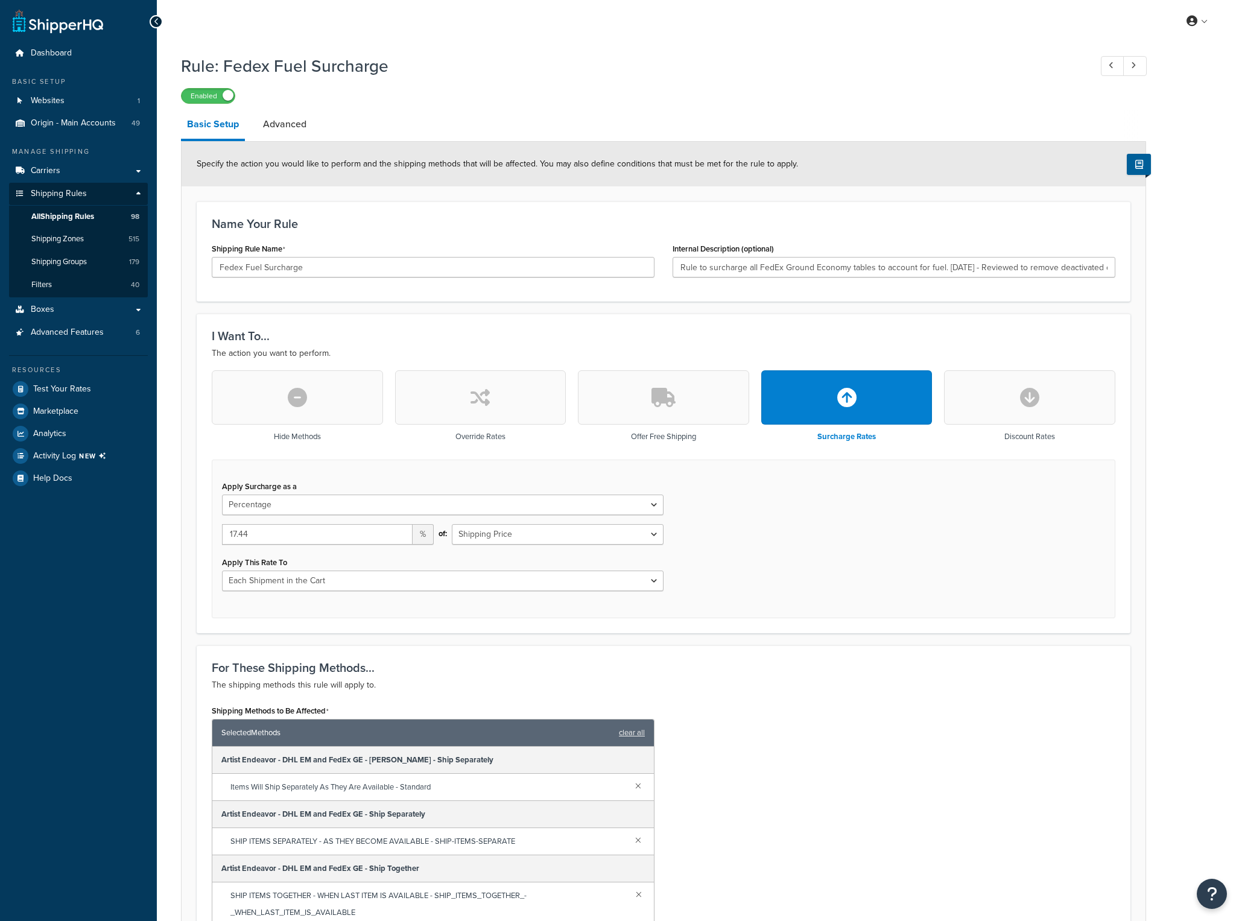
select select "PERCENTAGE"
select select "CART"
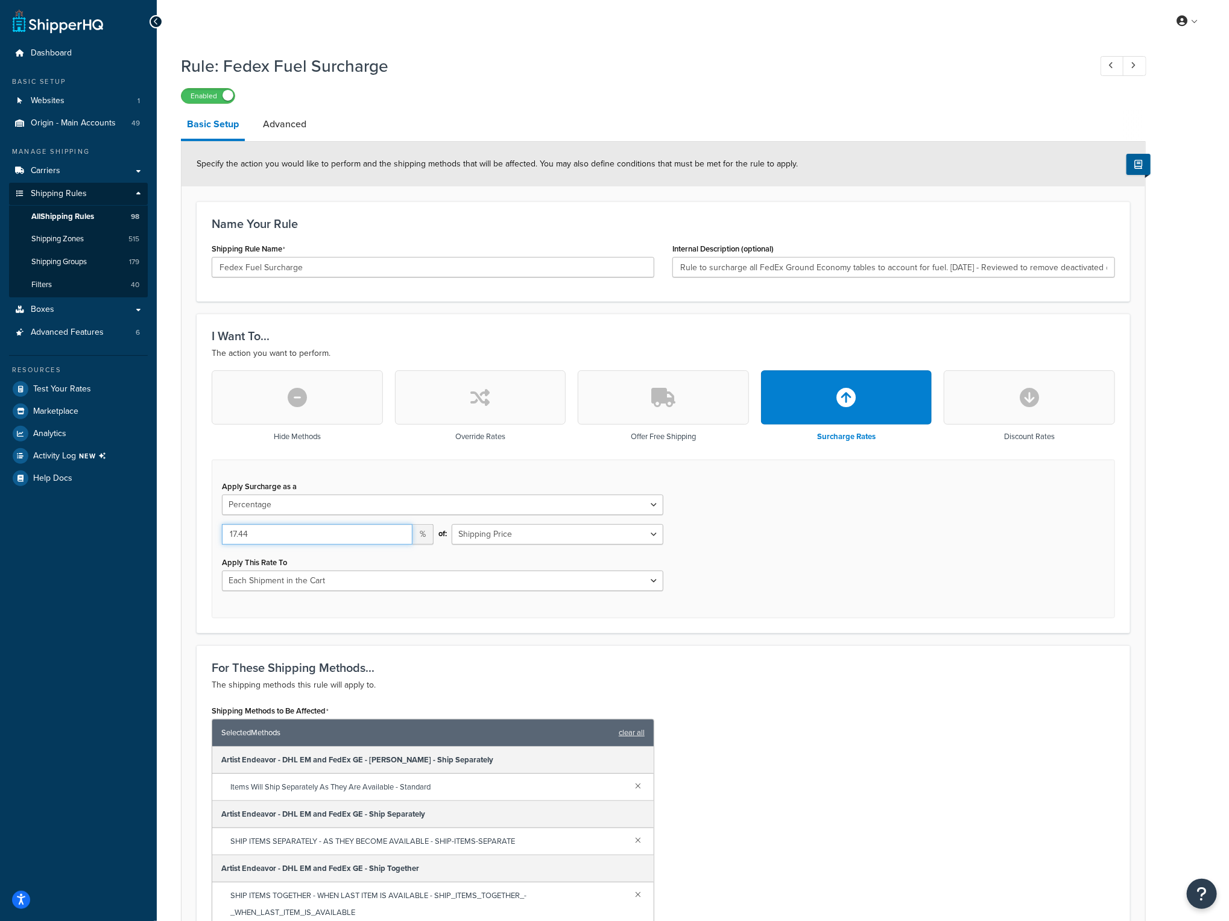
click at [280, 536] on input "17.44" at bounding box center [317, 534] width 191 height 21
type input "17.43"
click at [724, 39] on div "My Profile Billing Global Settings Contact Us Logout" at bounding box center [693, 21] width 1072 height 42
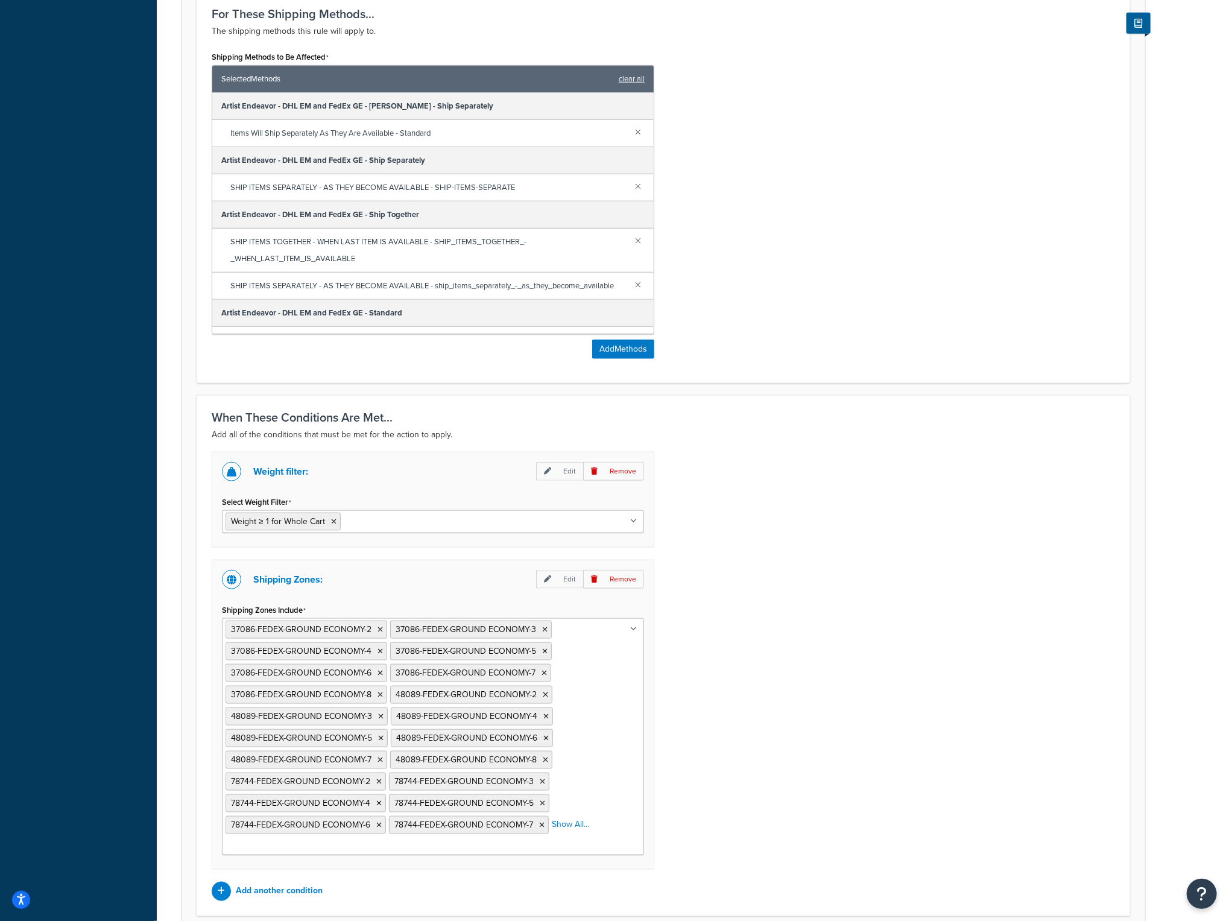
scroll to position [754, 0]
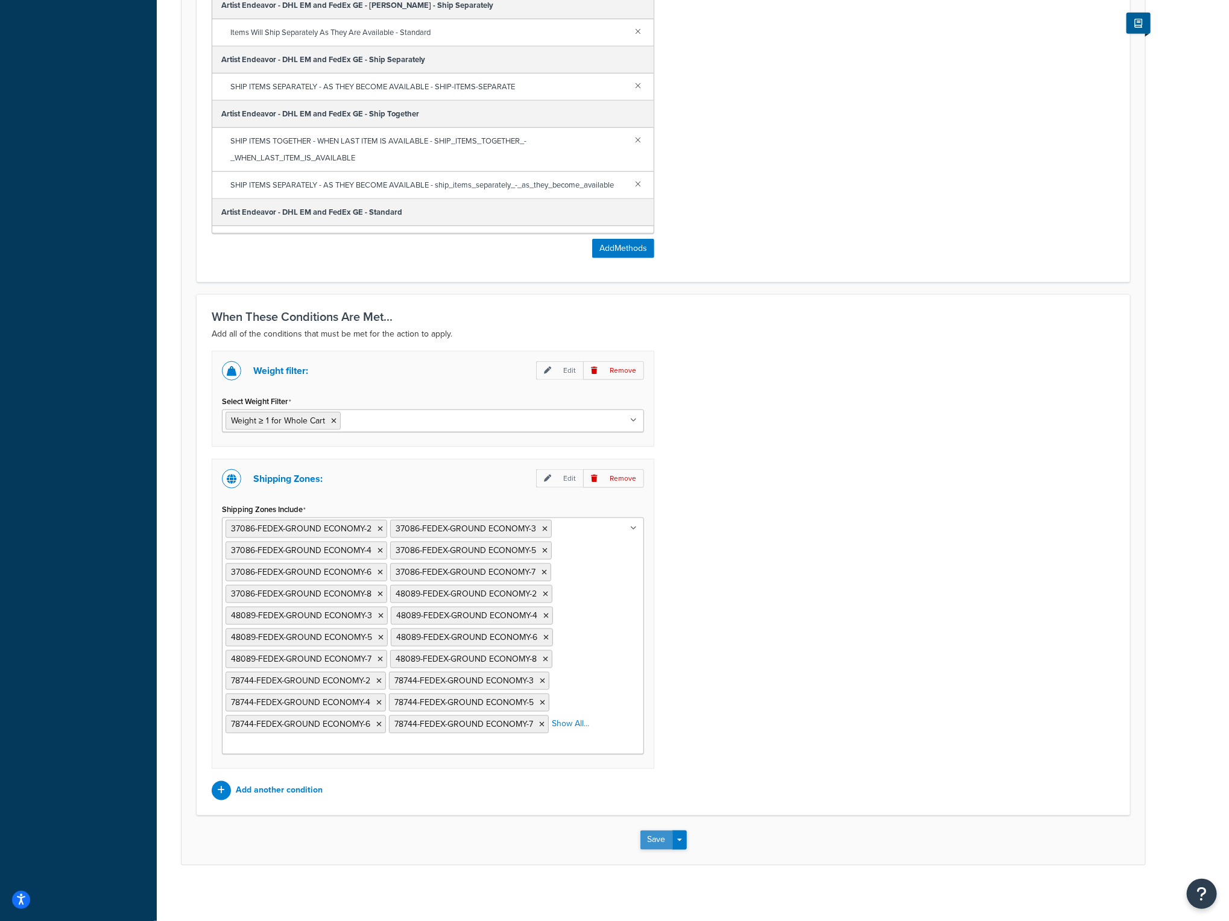
click at [654, 839] on button "Save" at bounding box center [656, 839] width 33 height 19
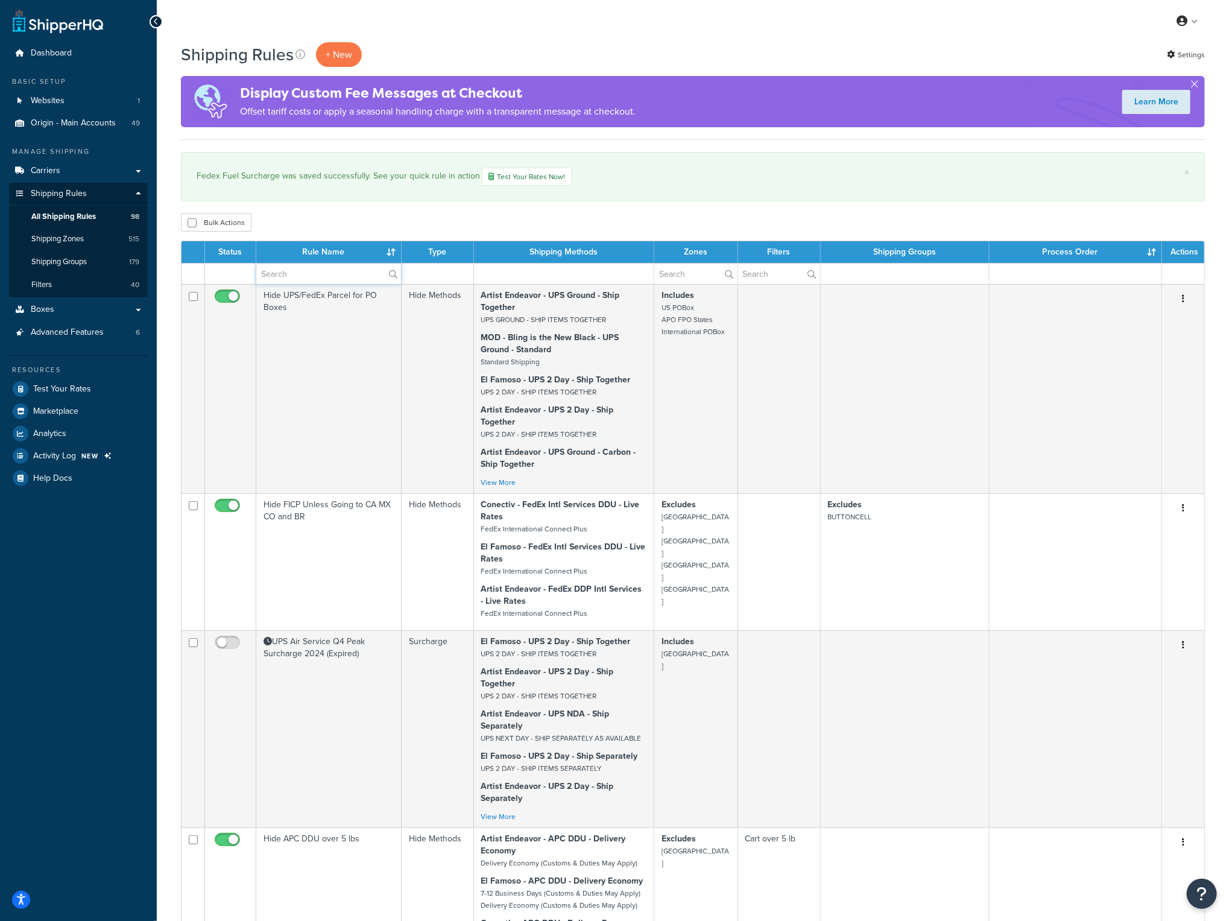
click at [296, 272] on input "text" at bounding box center [328, 274] width 145 height 21
type input "fuel"
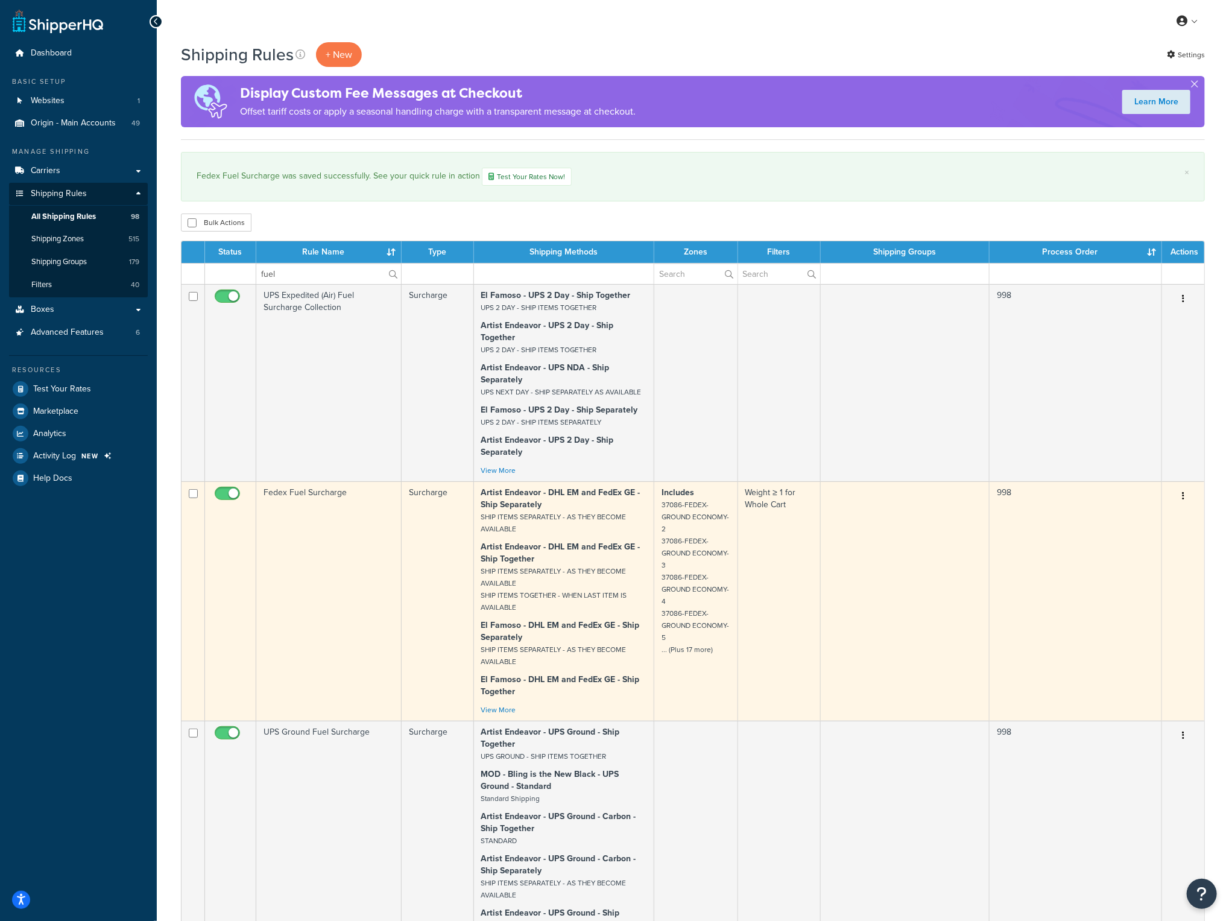
click at [308, 513] on td "Fedex Fuel Surcharge" at bounding box center [328, 600] width 145 height 239
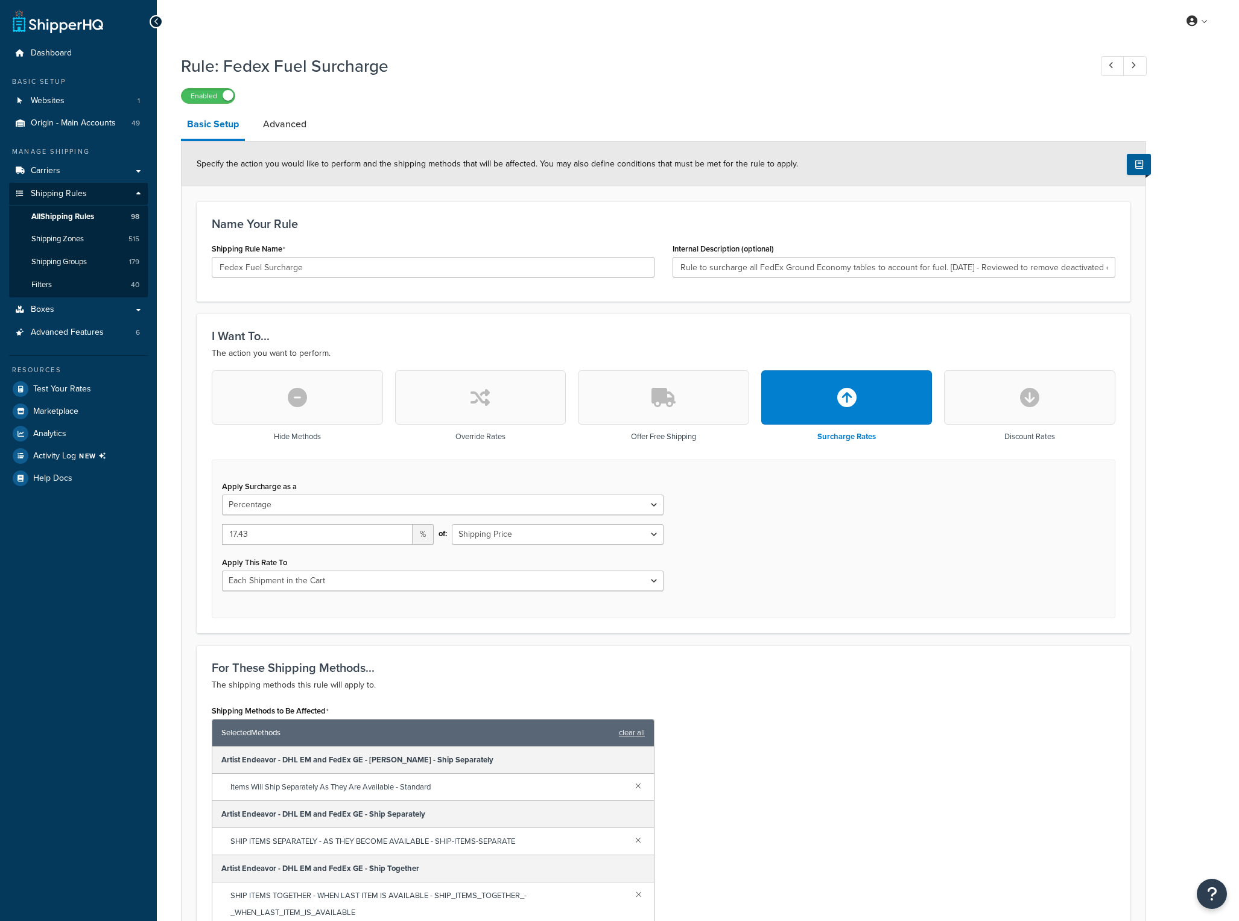
select select "PERCENTAGE"
select select "CART"
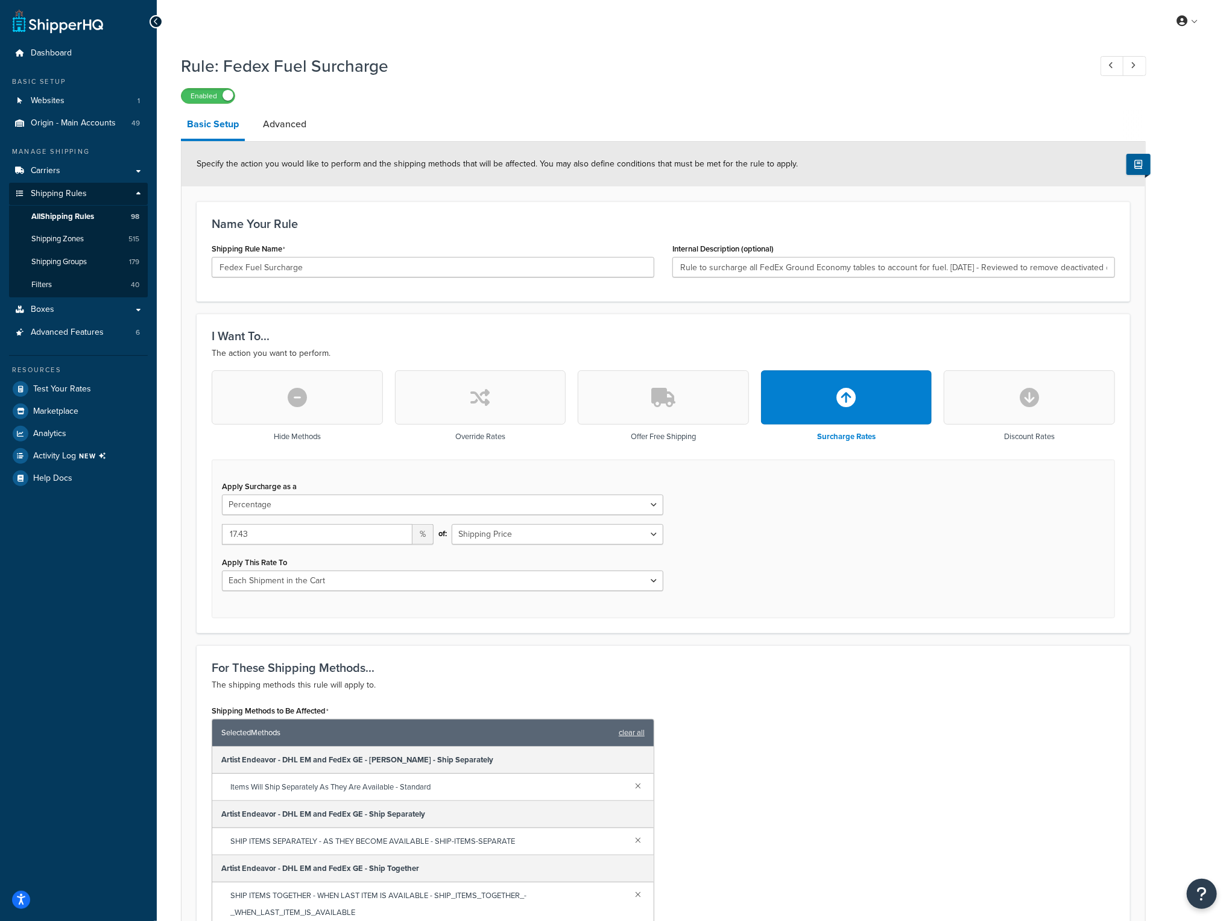
click at [72, 31] on link at bounding box center [58, 21] width 90 height 24
